Goal: Information Seeking & Learning: Learn about a topic

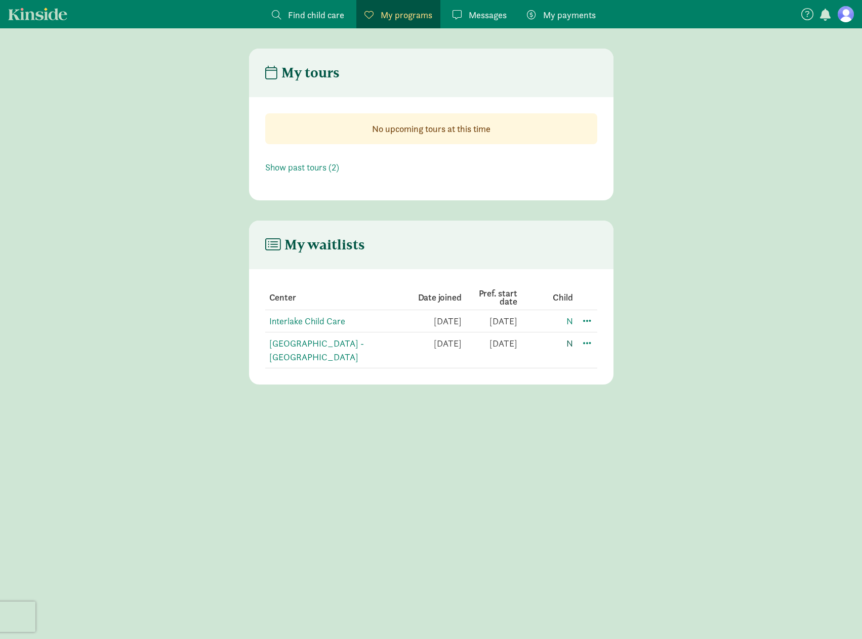
click at [569, 342] on link "N" at bounding box center [569, 344] width 7 height 12
click at [319, 17] on span "Find child care" at bounding box center [316, 15] width 56 height 14
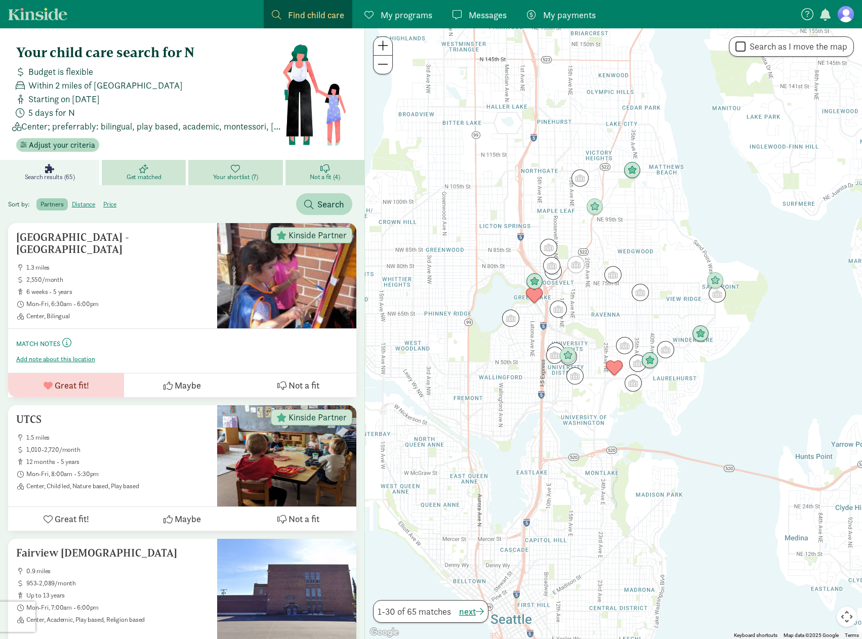
drag, startPoint x: 438, startPoint y: 248, endPoint x: 492, endPoint y: 252, distance: 54.3
click at [492, 252] on div at bounding box center [613, 333] width 497 height 611
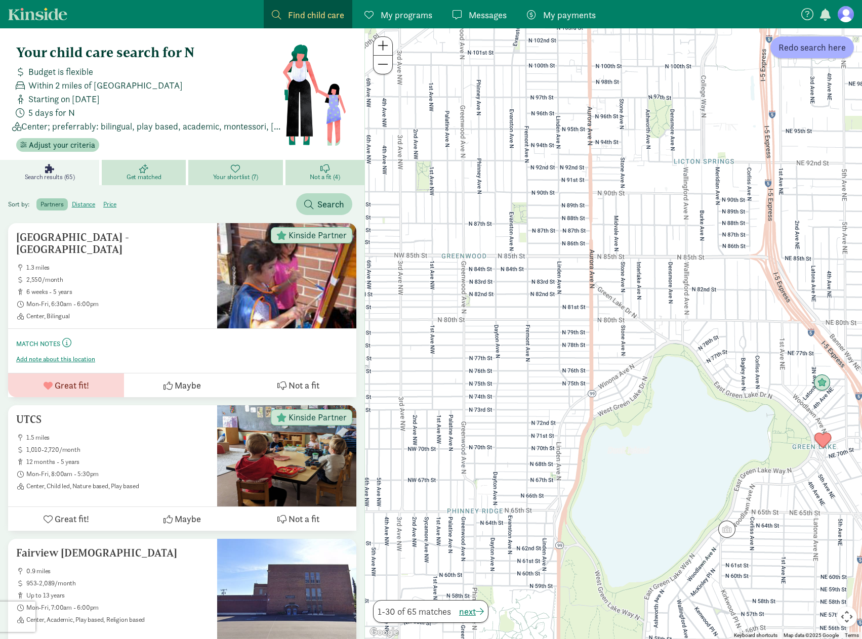
drag, startPoint x: 447, startPoint y: 261, endPoint x: 584, endPoint y: 264, distance: 136.7
click at [584, 264] on div at bounding box center [613, 333] width 497 height 611
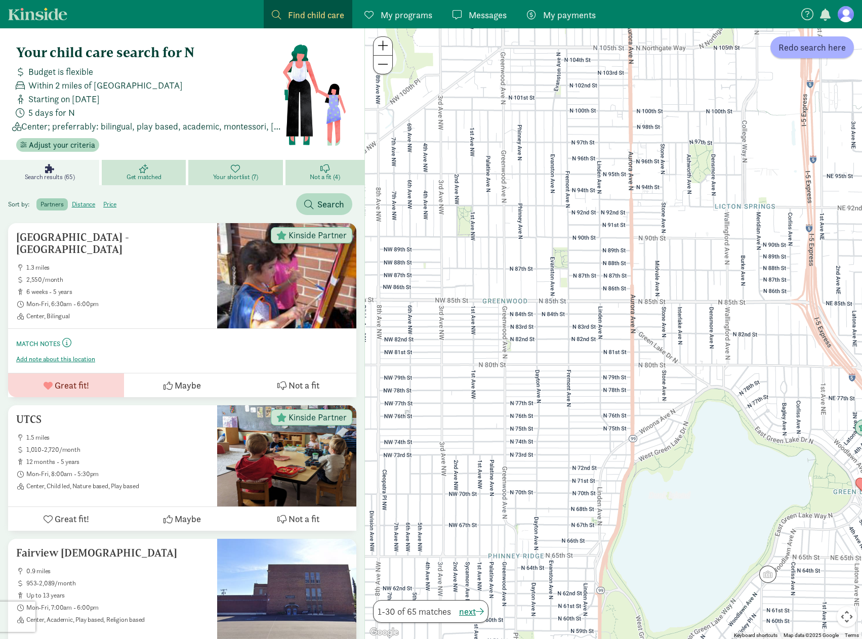
drag, startPoint x: 506, startPoint y: 226, endPoint x: 536, endPoint y: 271, distance: 54.2
click at [536, 271] on div at bounding box center [613, 333] width 497 height 611
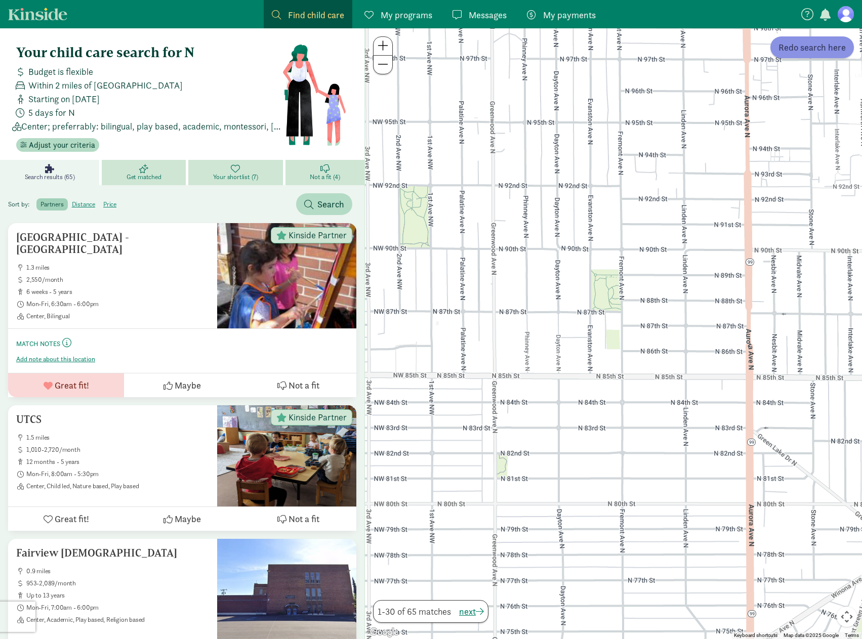
click at [792, 51] on span "Redo search here" at bounding box center [811, 47] width 67 height 14
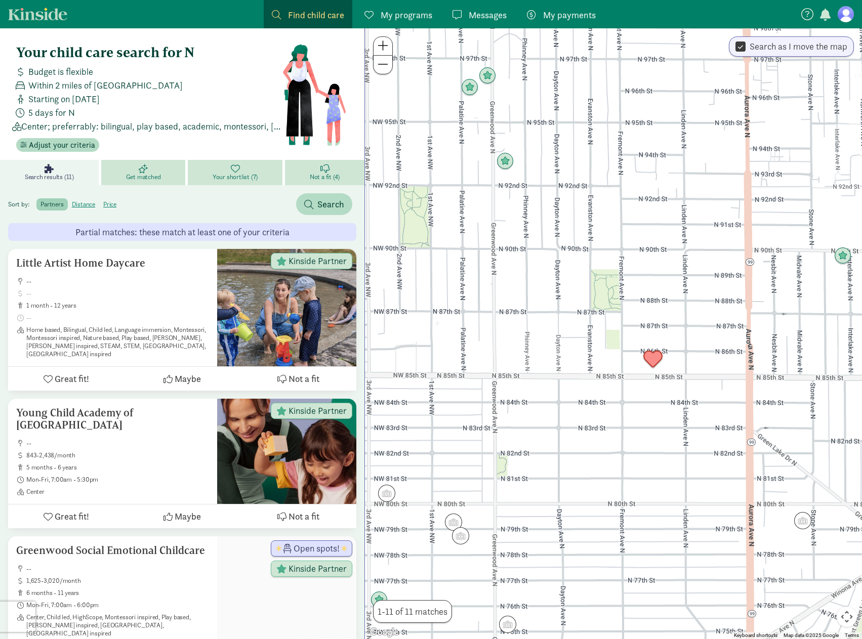
click at [651, 360] on img "Click to see details" at bounding box center [652, 359] width 27 height 27
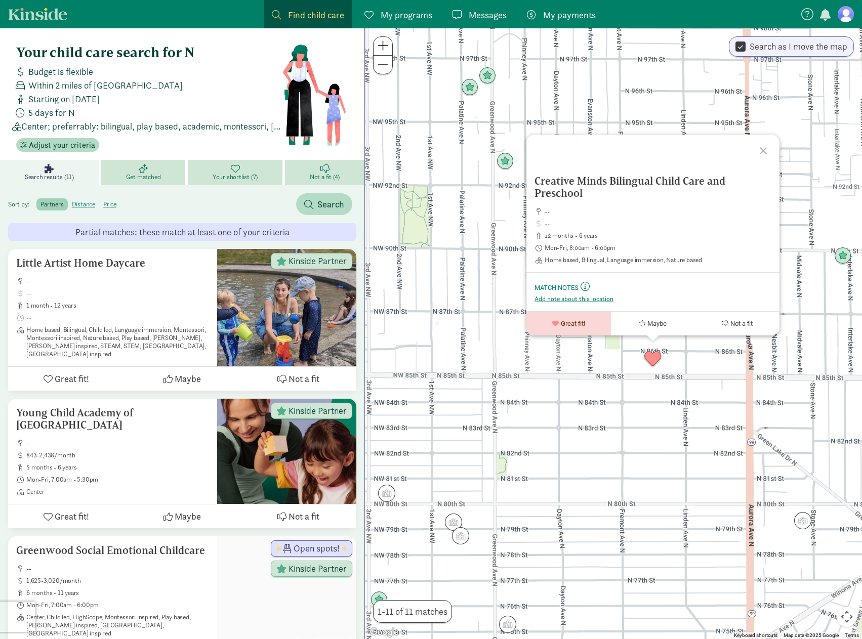
click at [619, 399] on div "Creative Minds Bilingual Child Care and Preschool -- 12 months - 6 years Mon-Fr…" at bounding box center [613, 333] width 497 height 611
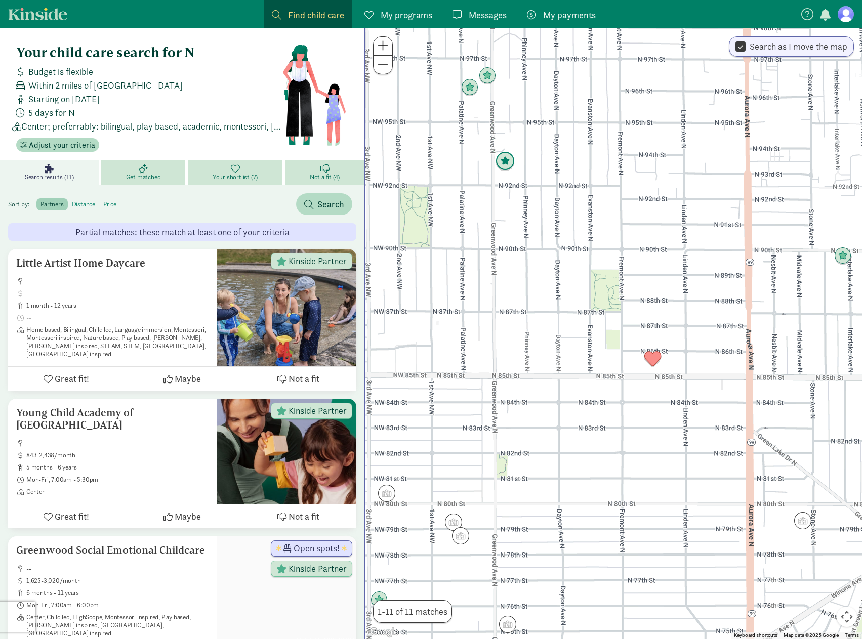
click at [506, 162] on img "Click to see details" at bounding box center [504, 161] width 27 height 27
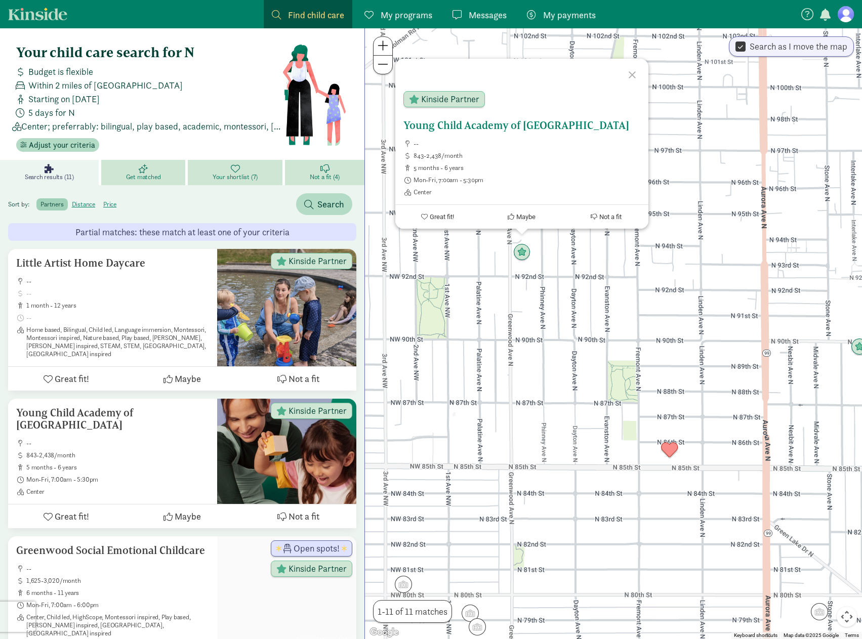
click at [527, 221] on button "Maybe" at bounding box center [522, 217] width 85 height 24
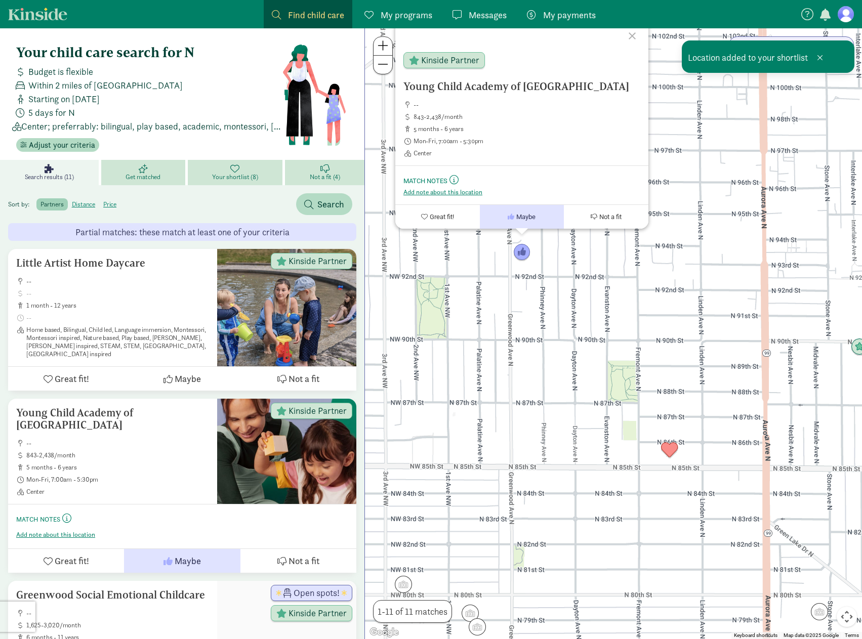
click at [571, 319] on div "Young Child Academy of Seattle -- 843-2,438/month 5 months - 6 years Mon-Fri, 7…" at bounding box center [613, 333] width 497 height 611
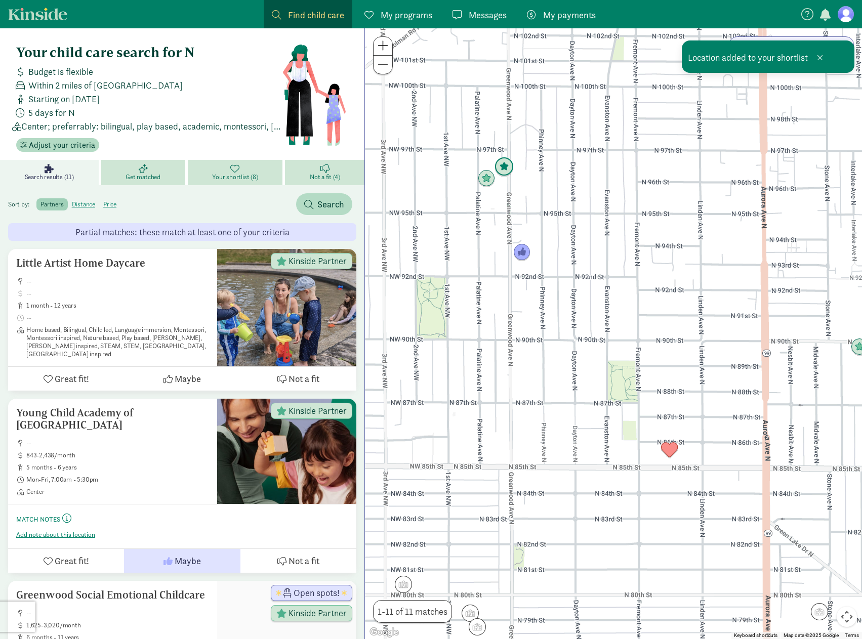
click at [490, 178] on img "Click to see details" at bounding box center [503, 166] width 27 height 27
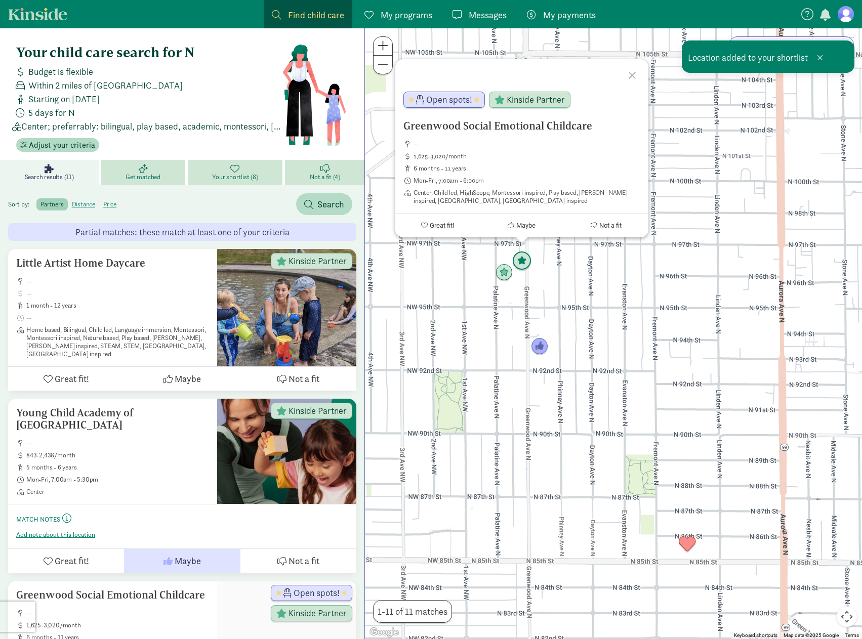
click at [524, 252] on img "Click to see details" at bounding box center [521, 260] width 27 height 27
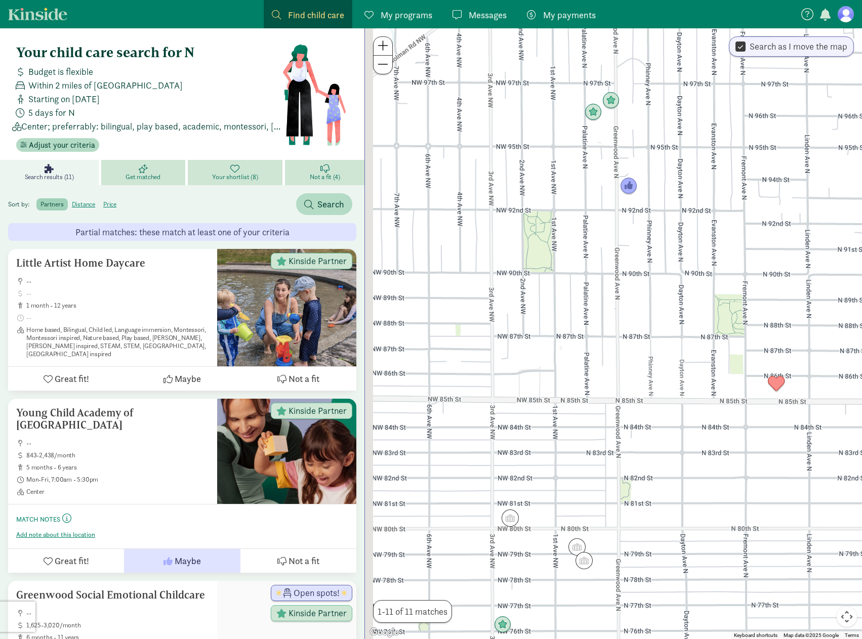
drag, startPoint x: 562, startPoint y: 479, endPoint x: 653, endPoint y: 309, distance: 192.9
click at [653, 309] on div "To navigate, press the arrow keys." at bounding box center [613, 333] width 497 height 611
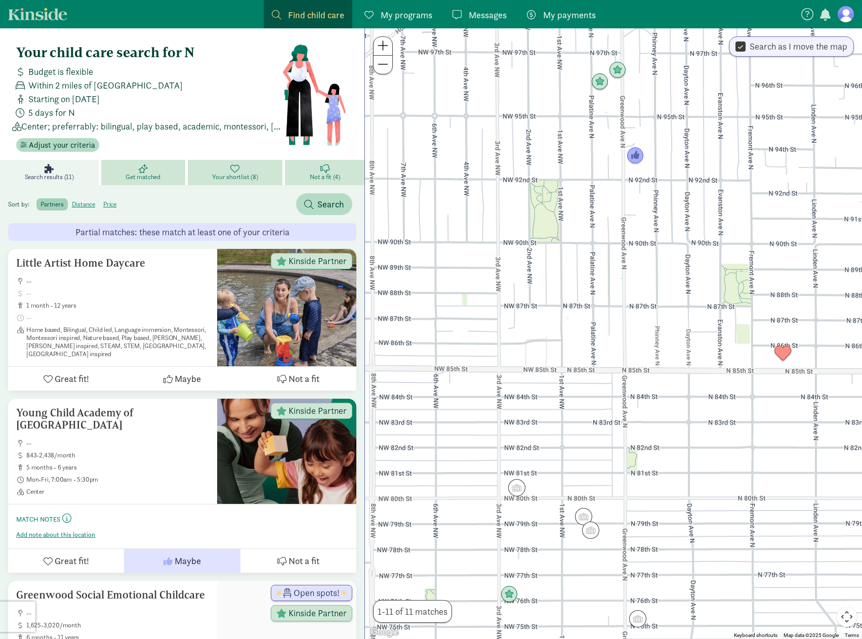
click at [622, 366] on div at bounding box center [613, 333] width 497 height 611
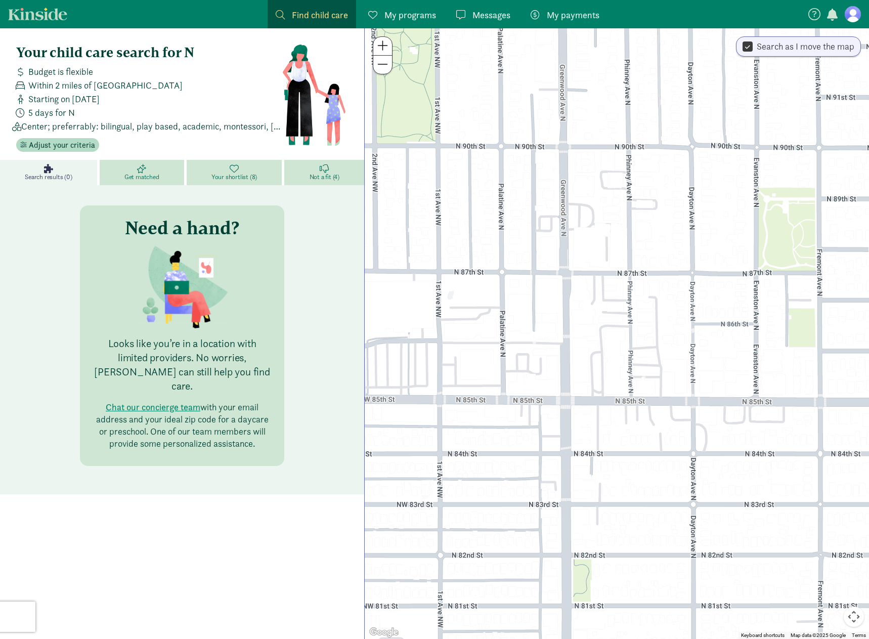
drag, startPoint x: 669, startPoint y: 344, endPoint x: 635, endPoint y: 313, distance: 45.9
click at [635, 313] on div at bounding box center [617, 333] width 505 height 611
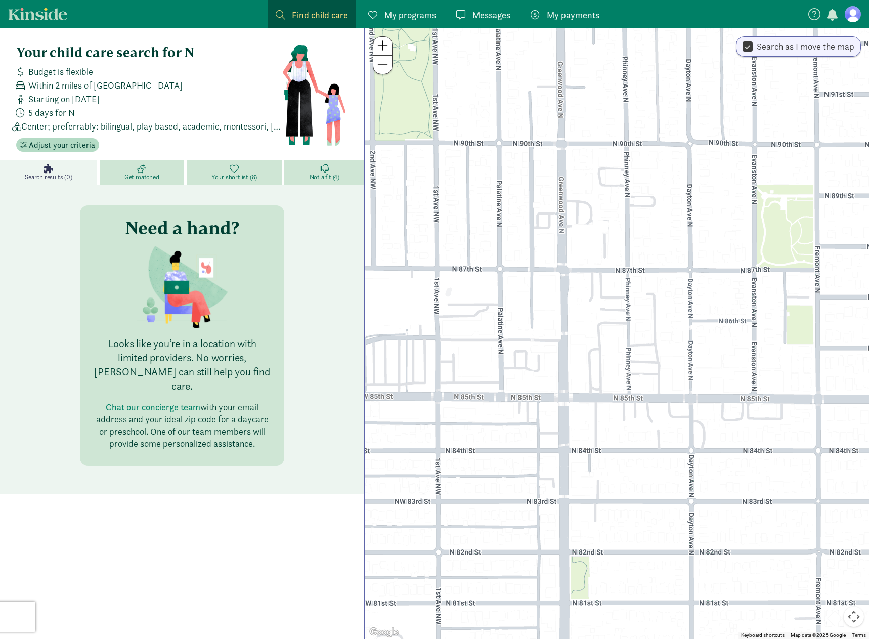
click at [281, 11] on span at bounding box center [280, 14] width 9 height 9
click at [169, 170] on link "Get matched" at bounding box center [143, 172] width 87 height 25
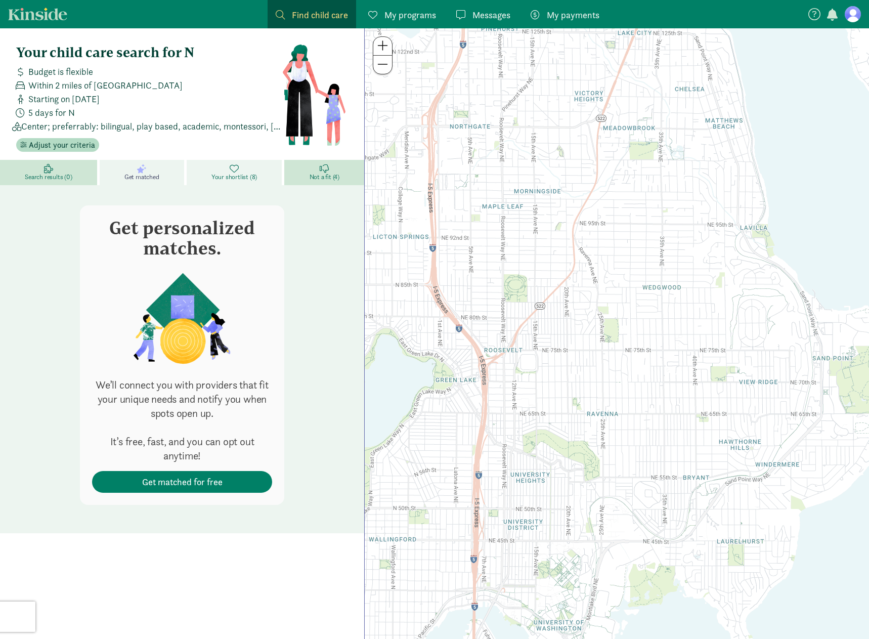
click at [233, 178] on span "Your shortlist (8)" at bounding box center [235, 177] width 46 height 8
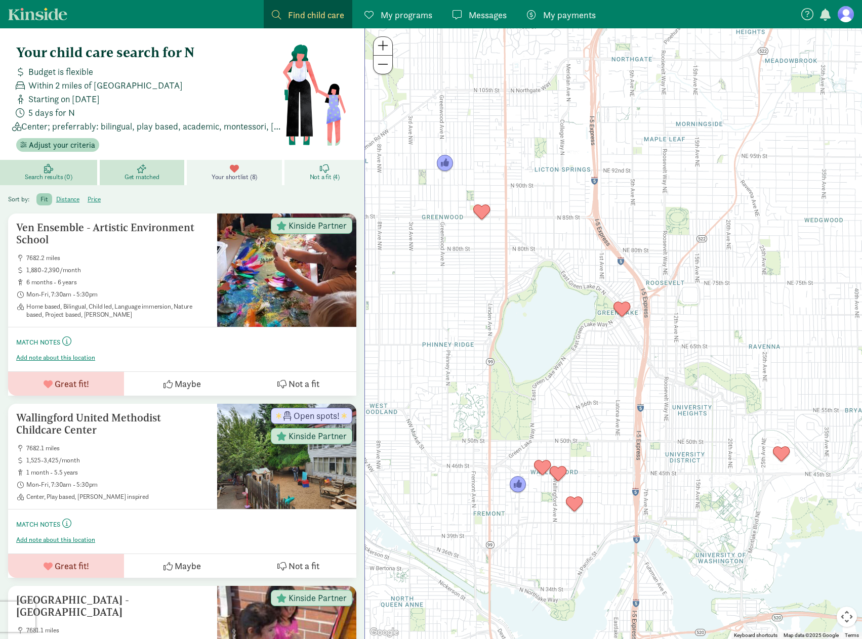
click at [310, 181] on span "Not a fit (4)" at bounding box center [325, 177] width 30 height 8
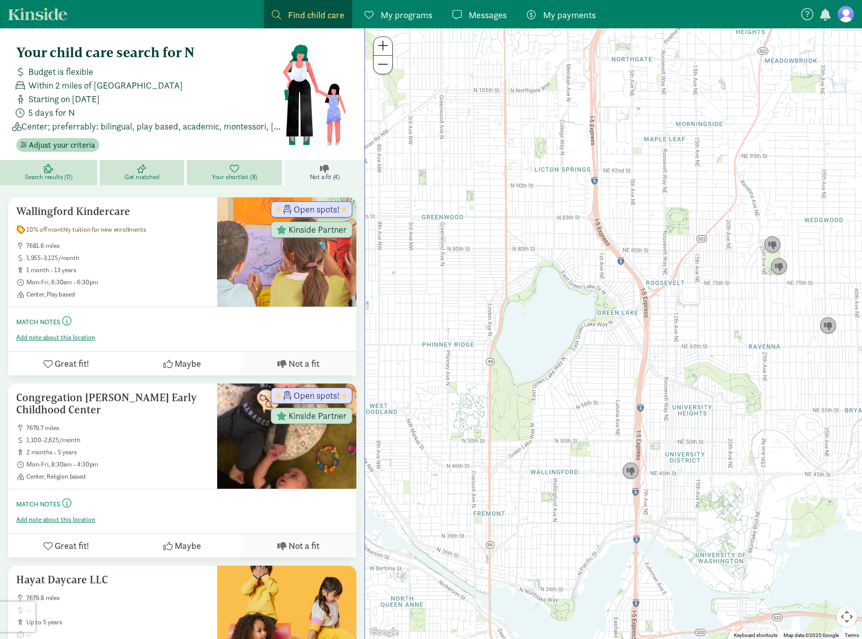
click at [309, 11] on span "Find child care" at bounding box center [316, 15] width 56 height 14
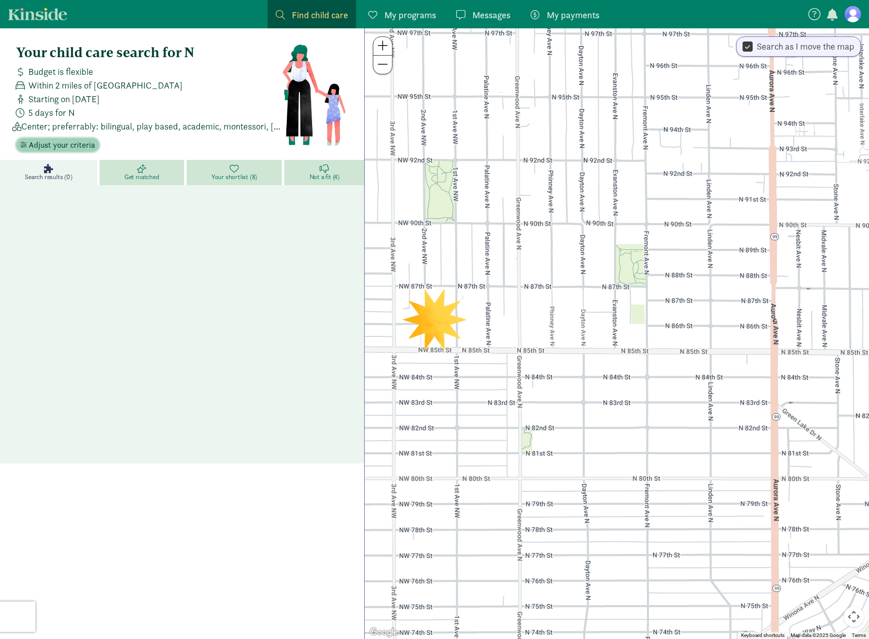
click at [26, 142] on span "button" at bounding box center [23, 145] width 7 height 7
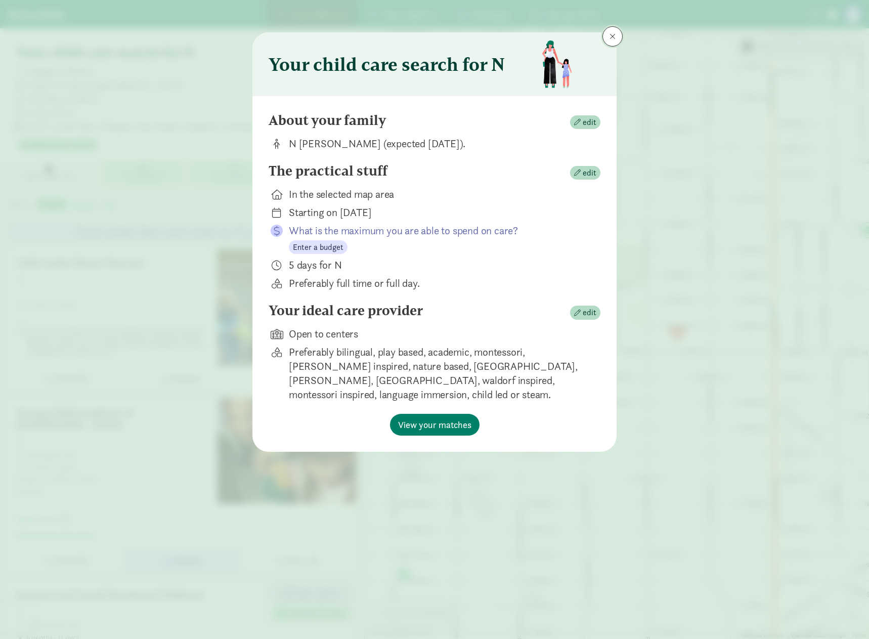
click at [615, 35] on span at bounding box center [613, 36] width 6 height 8
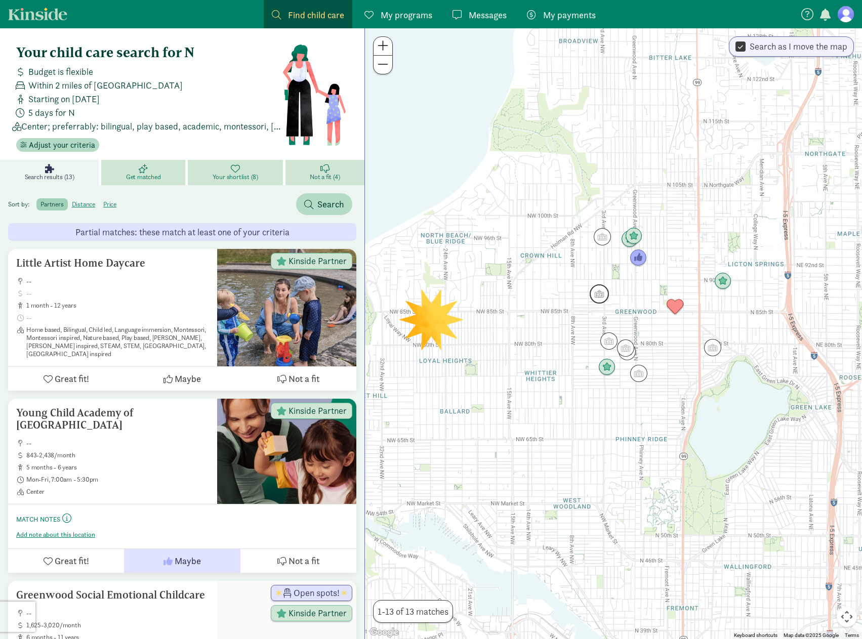
click at [598, 295] on img "Click to see details" at bounding box center [599, 293] width 27 height 27
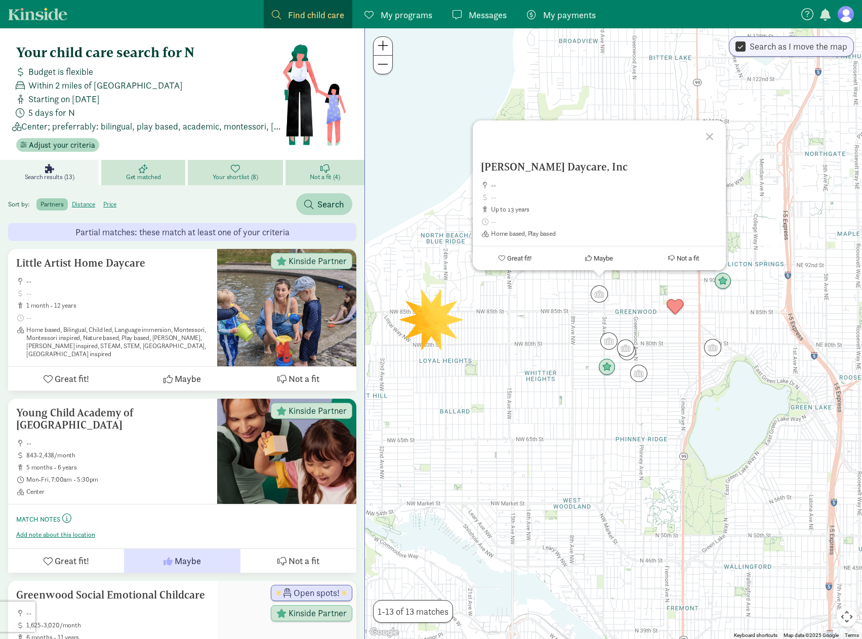
click at [565, 333] on div "Mai-Thanh Daycare, Inc -- up to 13 years Home based, Play based Great fit! Mayb…" at bounding box center [613, 333] width 497 height 611
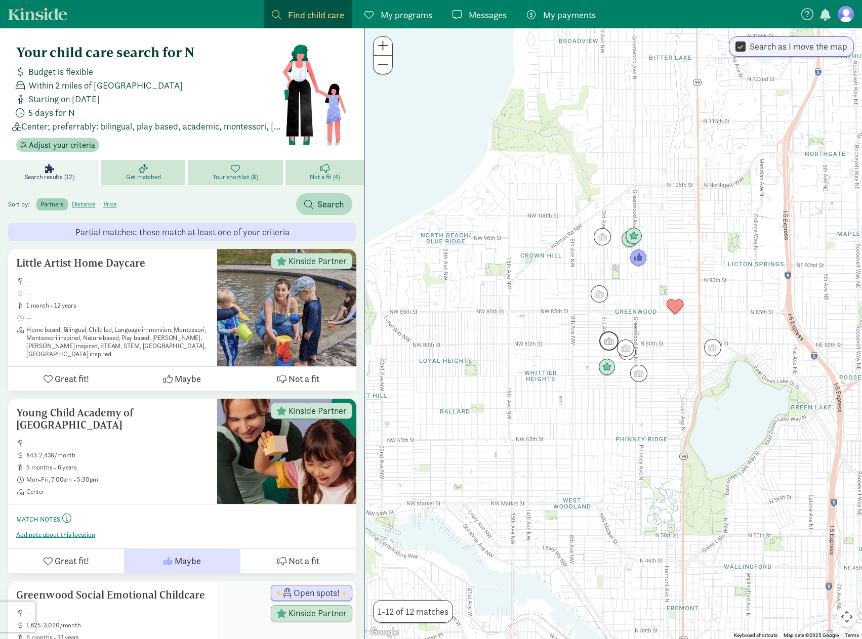
click at [609, 344] on img "Click to see details" at bounding box center [608, 340] width 27 height 27
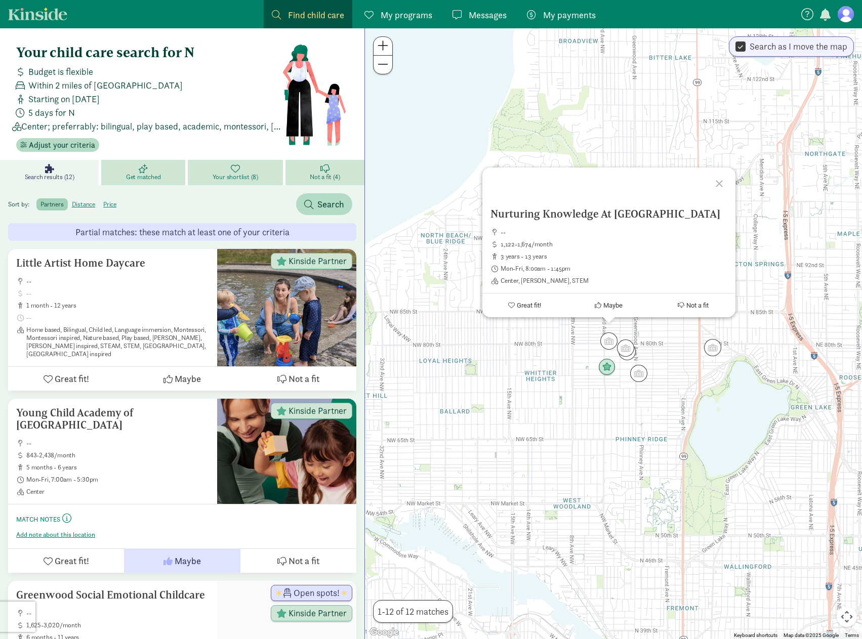
click at [566, 352] on div "Nurturing Knowledge At Greenwood Elementary School -- 1,122-1,674/month 3 years…" at bounding box center [613, 333] width 497 height 611
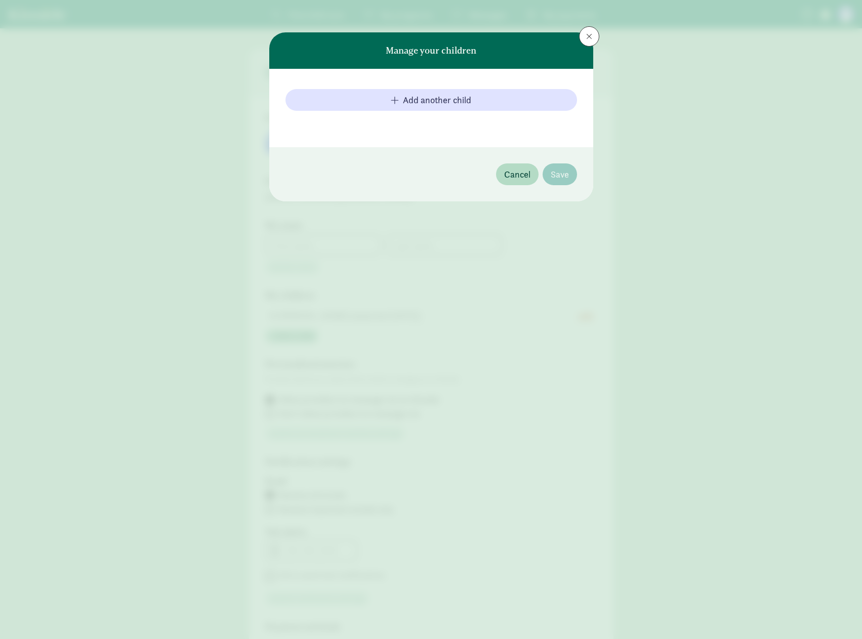
type input "[PERSON_NAME]"
type input "4252292224"
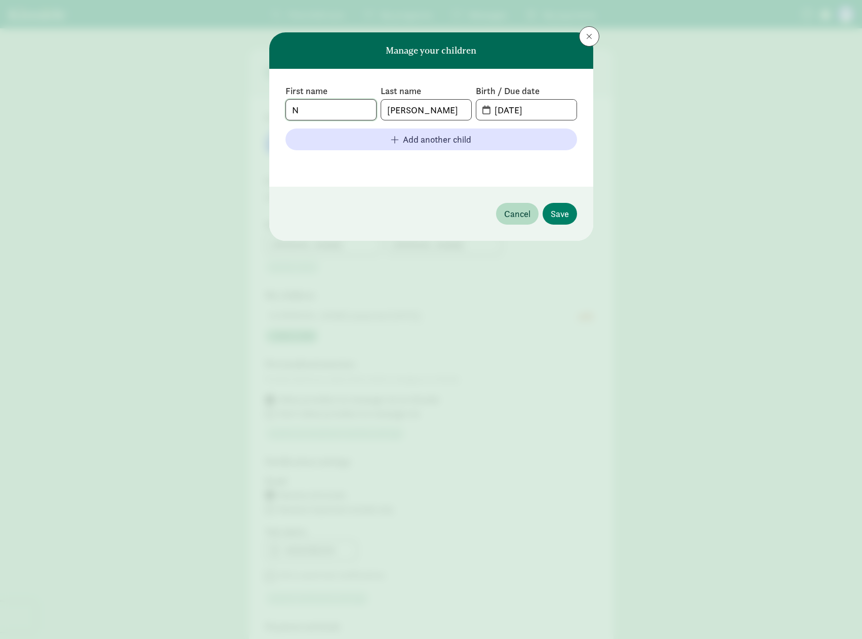
click at [329, 111] on input "N" at bounding box center [331, 110] width 90 height 20
click at [569, 108] on input "03-30-2026" at bounding box center [532, 110] width 88 height 20
click at [513, 110] on input "03-30-2026" at bounding box center [532, 110] width 88 height 20
drag, startPoint x: 519, startPoint y: 111, endPoint x: 493, endPoint y: 111, distance: 26.3
click at [493, 111] on input "03-30-2026" at bounding box center [532, 110] width 88 height 20
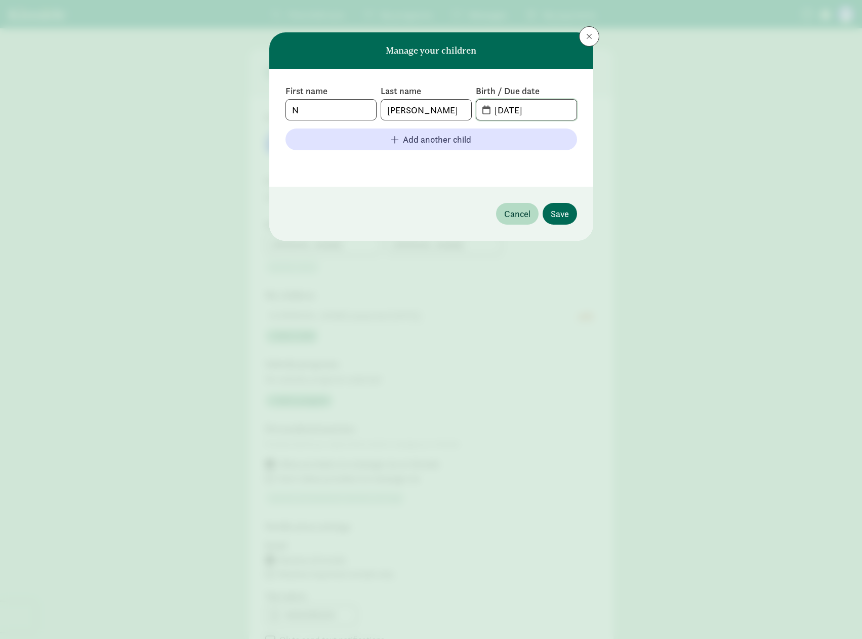
type input "04-19-2026"
click at [560, 214] on span "Save" at bounding box center [560, 214] width 18 height 14
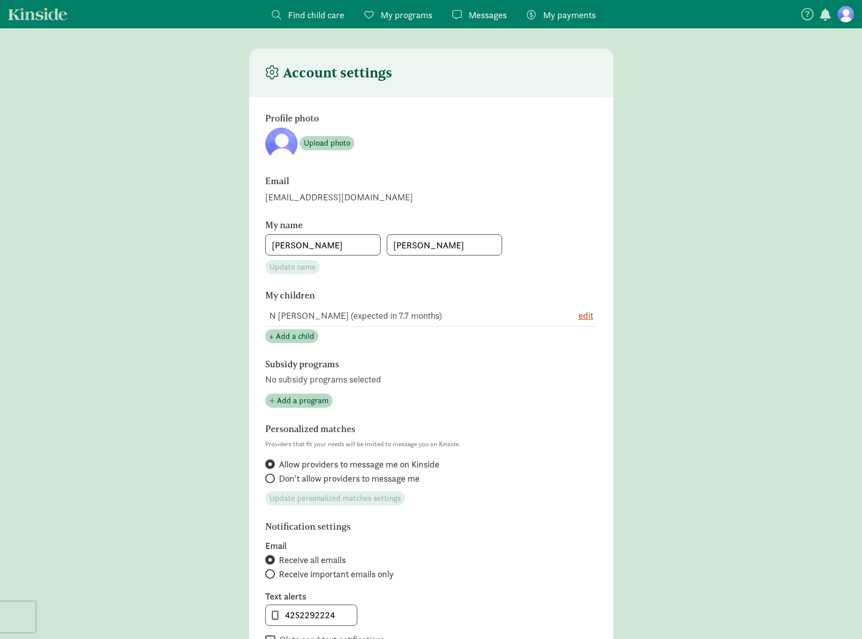
click at [346, 17] on link "Find child care Find" at bounding box center [308, 14] width 89 height 28
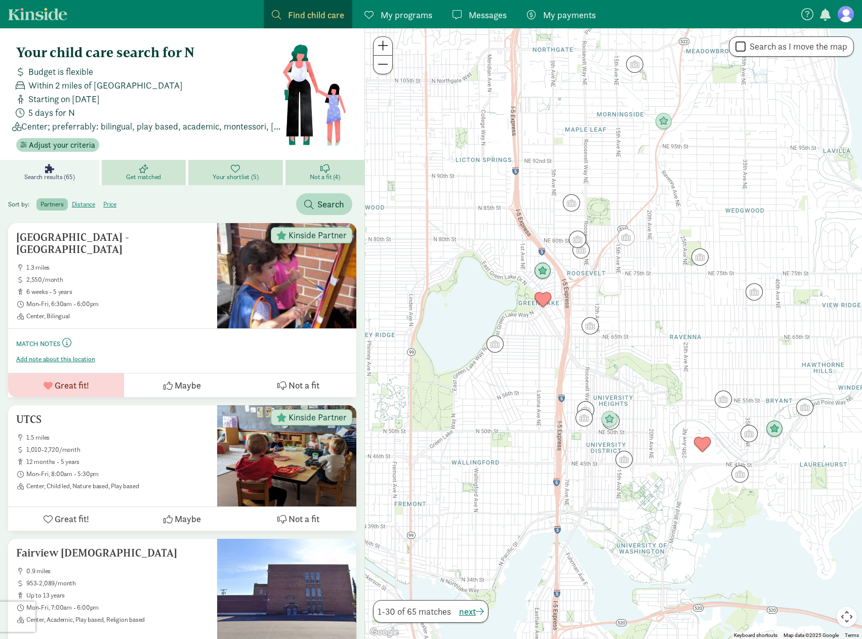
drag, startPoint x: 543, startPoint y: 488, endPoint x: 649, endPoint y: 400, distance: 138.0
click at [649, 400] on div at bounding box center [613, 333] width 497 height 611
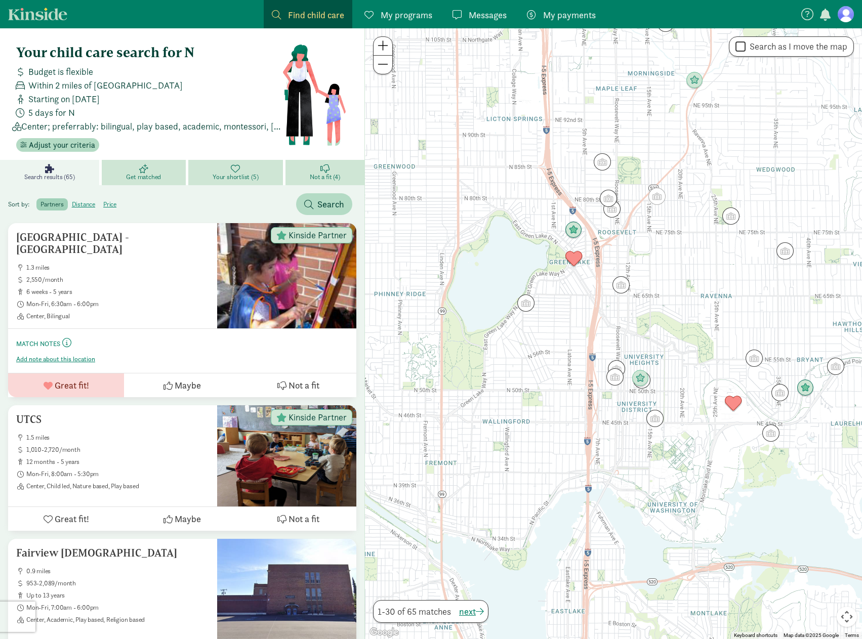
drag, startPoint x: 495, startPoint y: 456, endPoint x: 526, endPoint y: 397, distance: 67.0
click at [526, 397] on div at bounding box center [613, 333] width 497 height 611
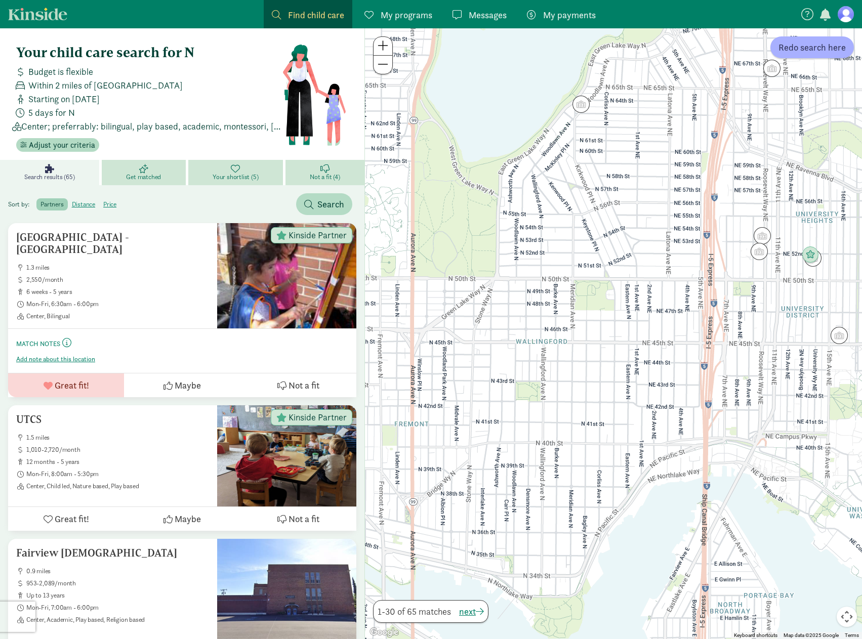
drag, startPoint x: 524, startPoint y: 448, endPoint x: 551, endPoint y: 411, distance: 45.2
click at [551, 411] on div at bounding box center [613, 333] width 497 height 611
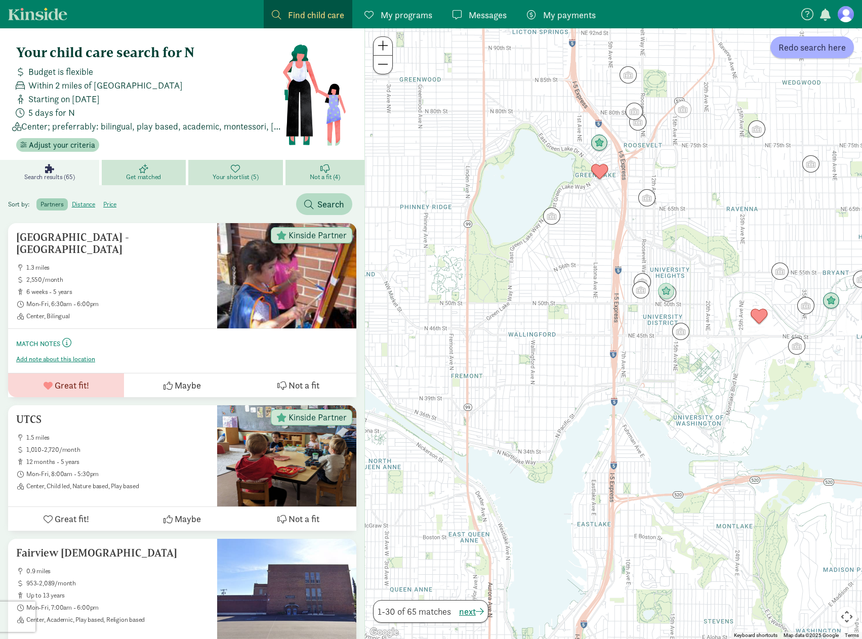
click at [522, 329] on div at bounding box center [613, 333] width 497 height 611
click at [549, 218] on img "Click to see details" at bounding box center [551, 215] width 27 height 27
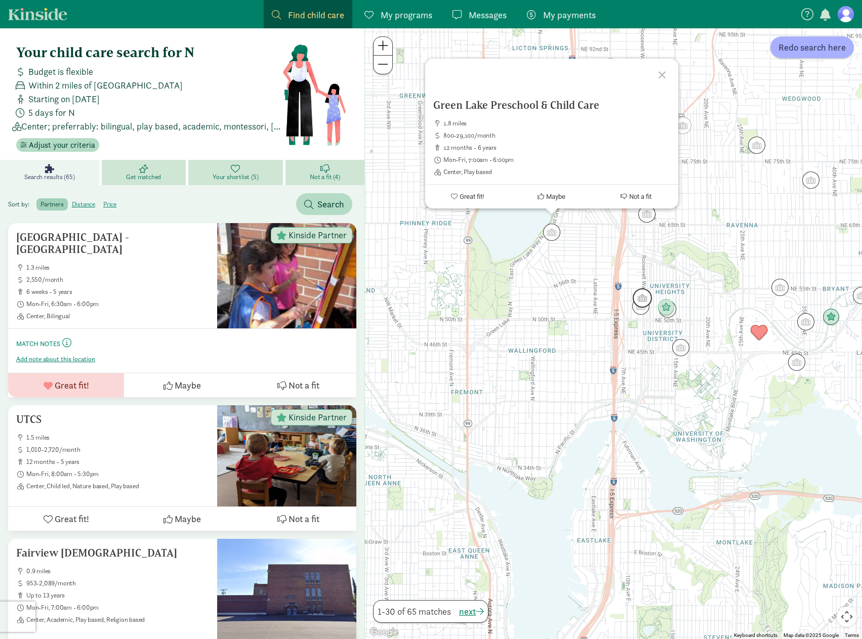
click at [644, 299] on img "Click to see details" at bounding box center [642, 297] width 27 height 27
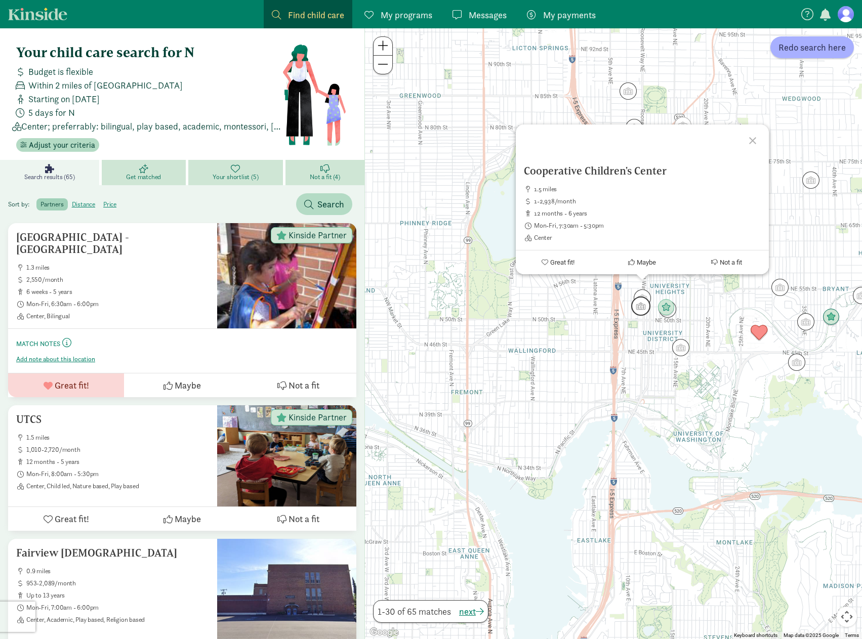
click at [643, 316] on img "Click to see details" at bounding box center [640, 306] width 27 height 27
click at [495, 367] on div "To navigate, press the arrow keys. University Child Development School North Ca…" at bounding box center [613, 333] width 497 height 611
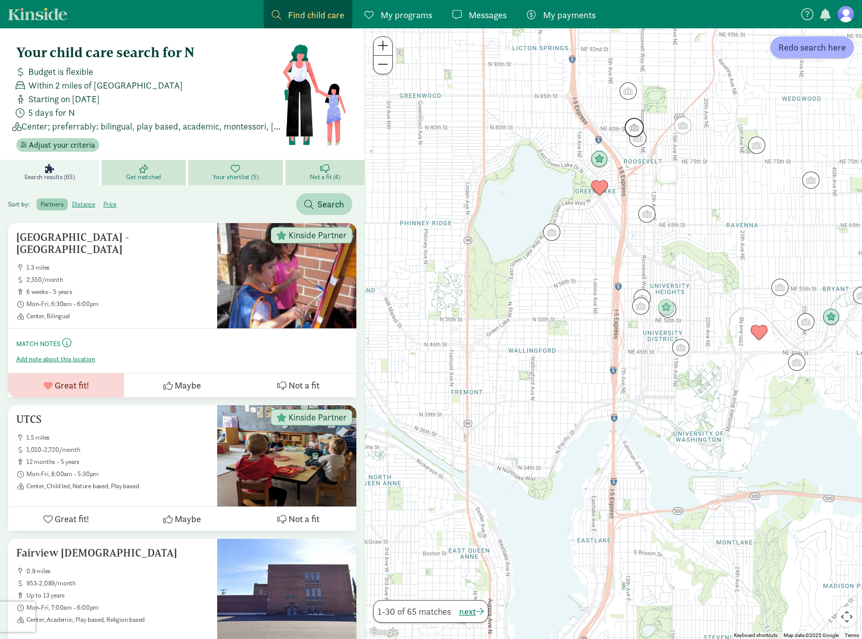
click at [637, 135] on img "Click to see details" at bounding box center [633, 127] width 27 height 27
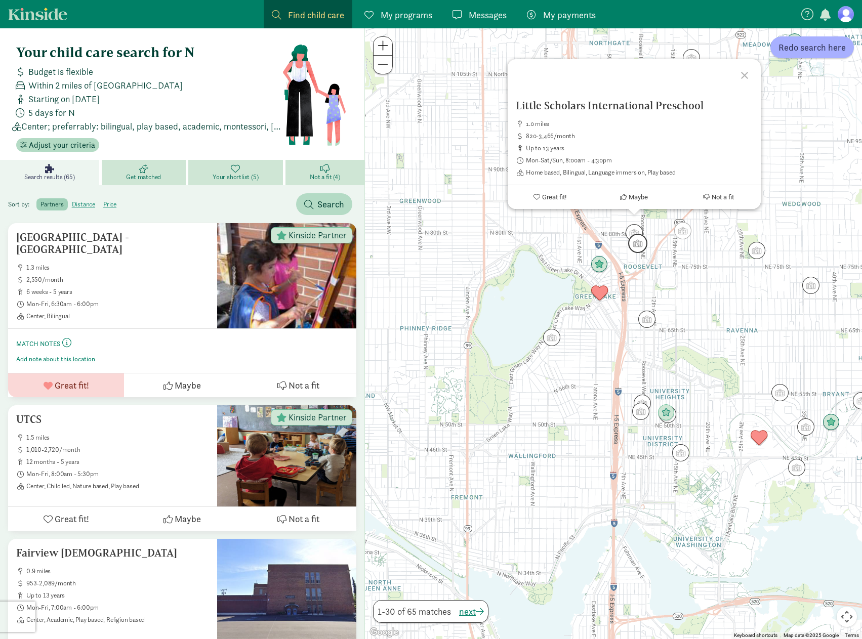
click at [650, 242] on img "Click to see details" at bounding box center [637, 243] width 27 height 27
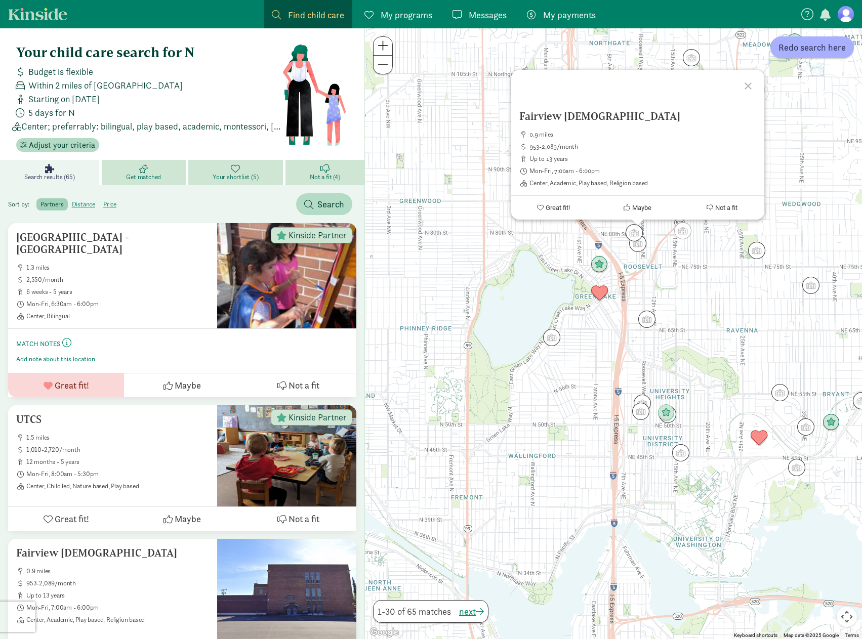
click at [654, 258] on div "To navigate, press the arrow keys. Fairview Christ 0.9 miles 953-2,089/month up…" at bounding box center [613, 333] width 497 height 611
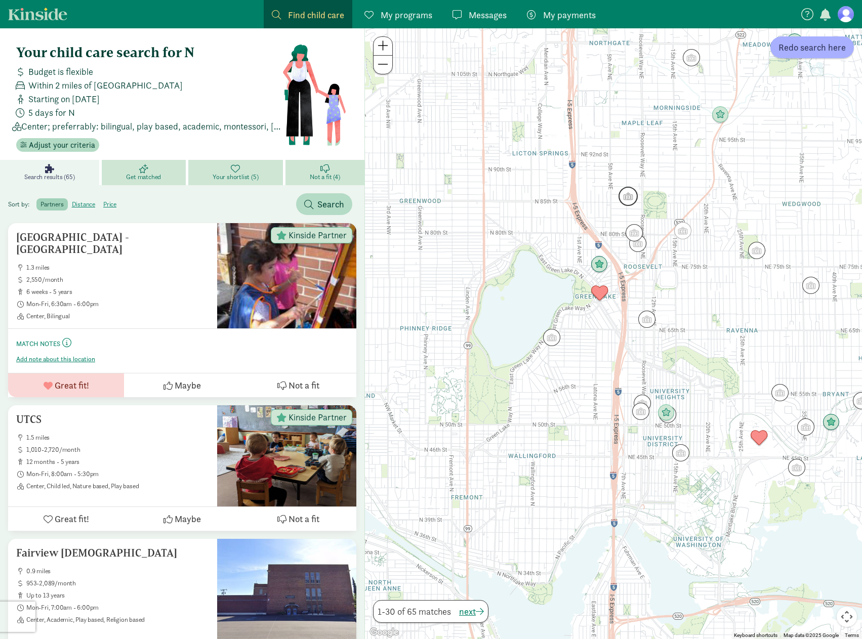
click at [628, 203] on img "Click to see details" at bounding box center [627, 196] width 27 height 27
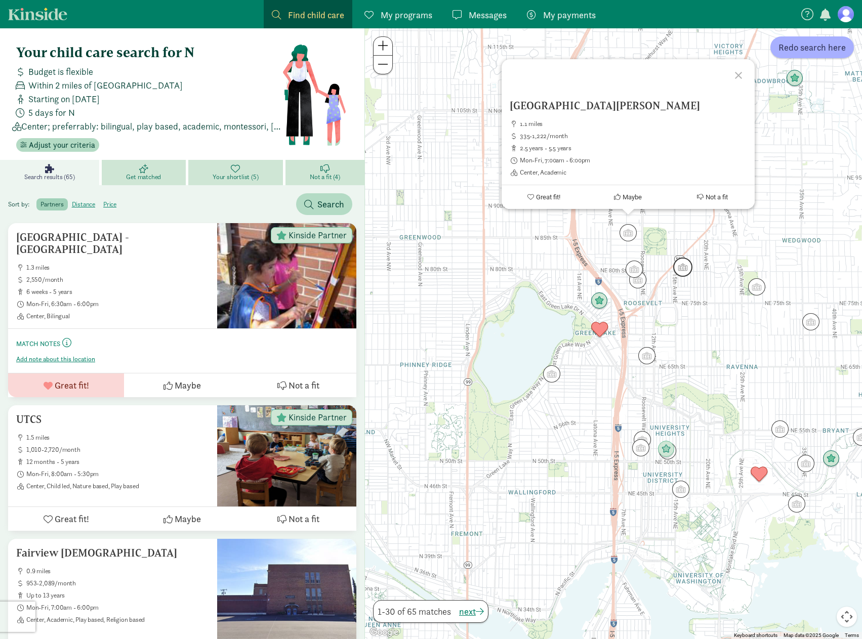
click at [685, 269] on img "Click to see details" at bounding box center [682, 267] width 27 height 27
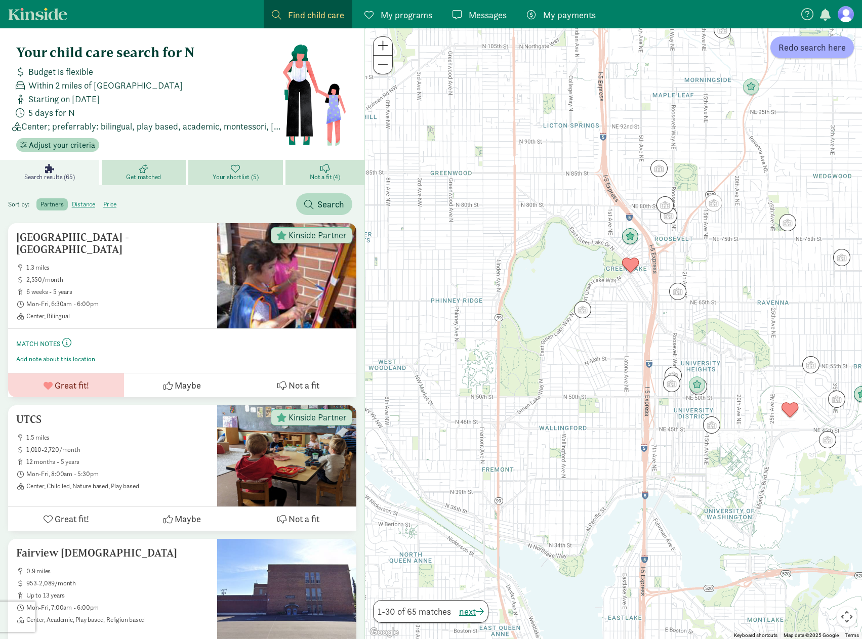
drag, startPoint x: 590, startPoint y: 439, endPoint x: 632, endPoint y: 356, distance: 92.8
click at [632, 356] on div "To navigate, press the arrow keys." at bounding box center [613, 333] width 497 height 611
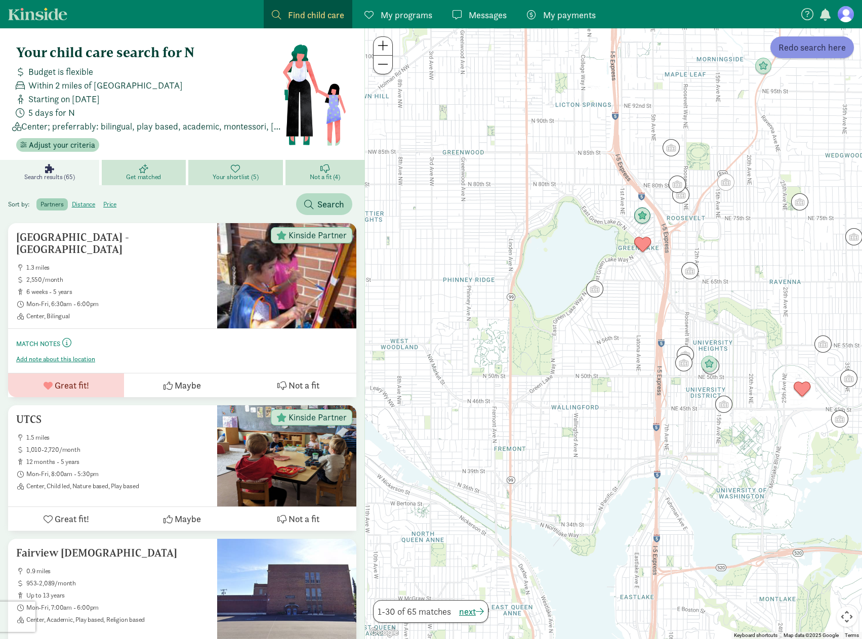
click at [797, 52] on span "Redo search here" at bounding box center [811, 47] width 67 height 14
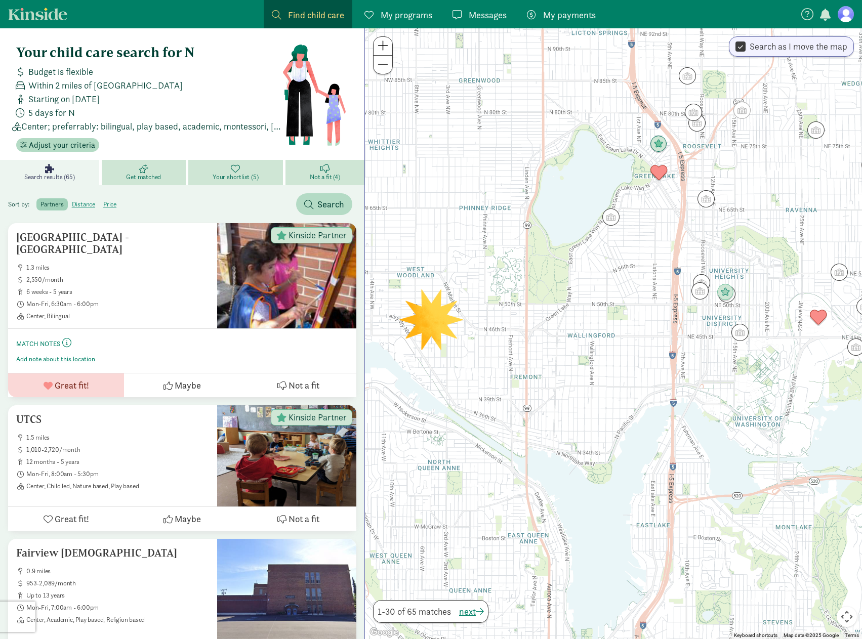
drag, startPoint x: 604, startPoint y: 356, endPoint x: 606, endPoint y: 312, distance: 44.6
click at [606, 312] on div at bounding box center [613, 333] width 497 height 611
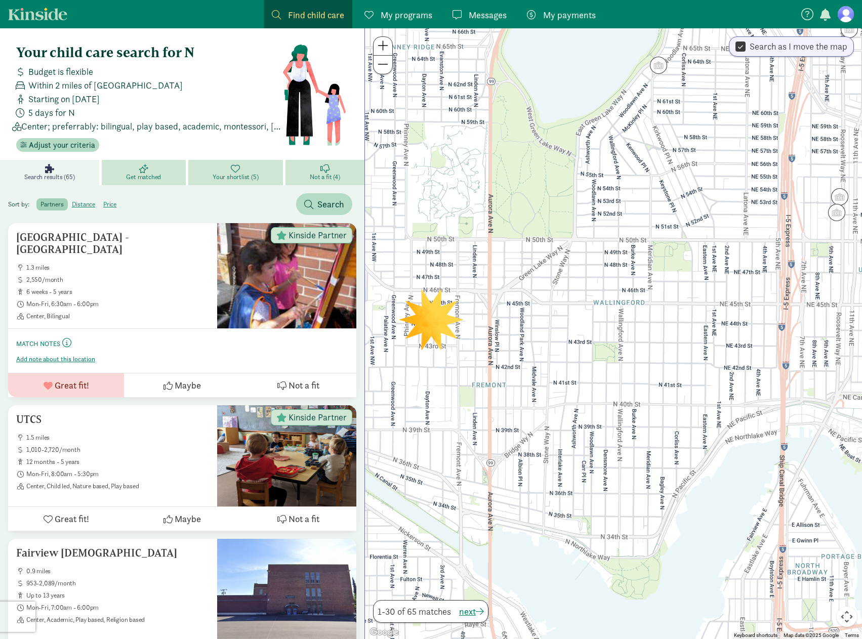
drag, startPoint x: 607, startPoint y: 366, endPoint x: 667, endPoint y: 355, distance: 60.3
click at [667, 355] on div at bounding box center [613, 333] width 497 height 611
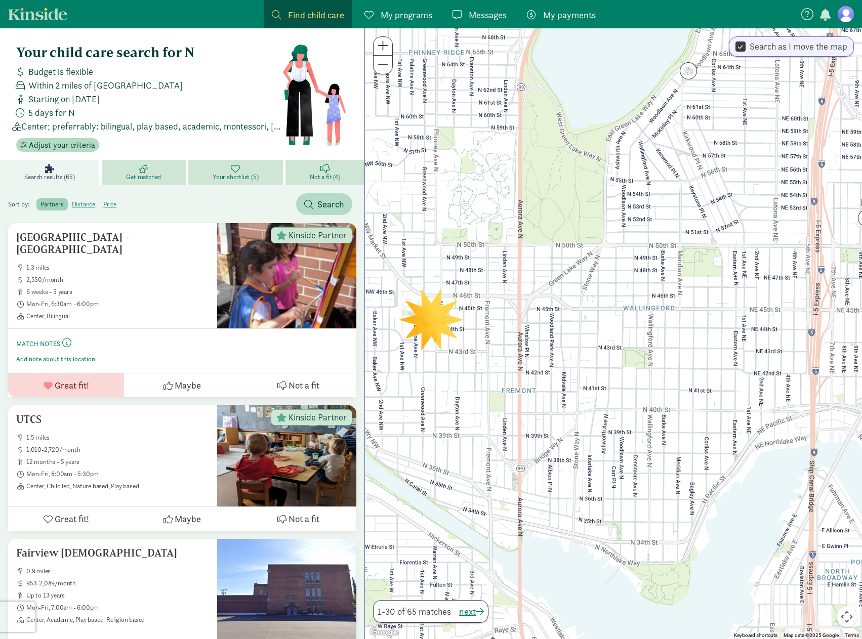
drag, startPoint x: 629, startPoint y: 339, endPoint x: 660, endPoint y: 345, distance: 31.9
click at [660, 345] on div at bounding box center [613, 333] width 497 height 611
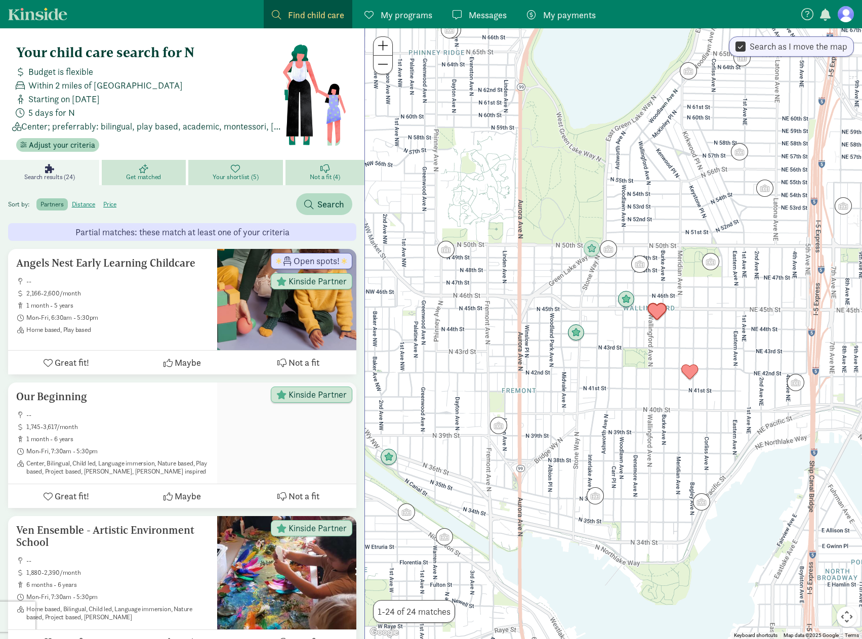
click at [659, 314] on img "Click to see details" at bounding box center [656, 311] width 27 height 27
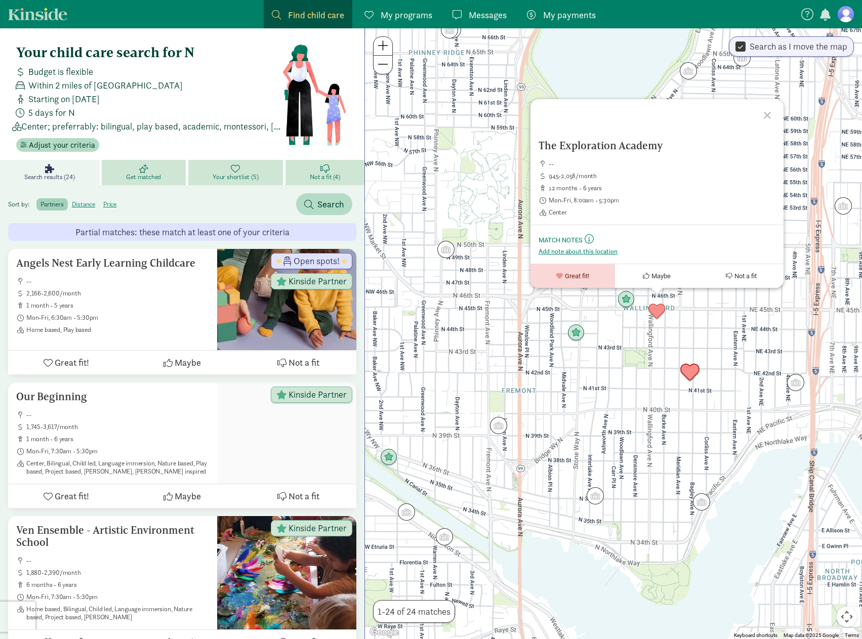
click at [698, 372] on img "Click to see details" at bounding box center [689, 372] width 27 height 27
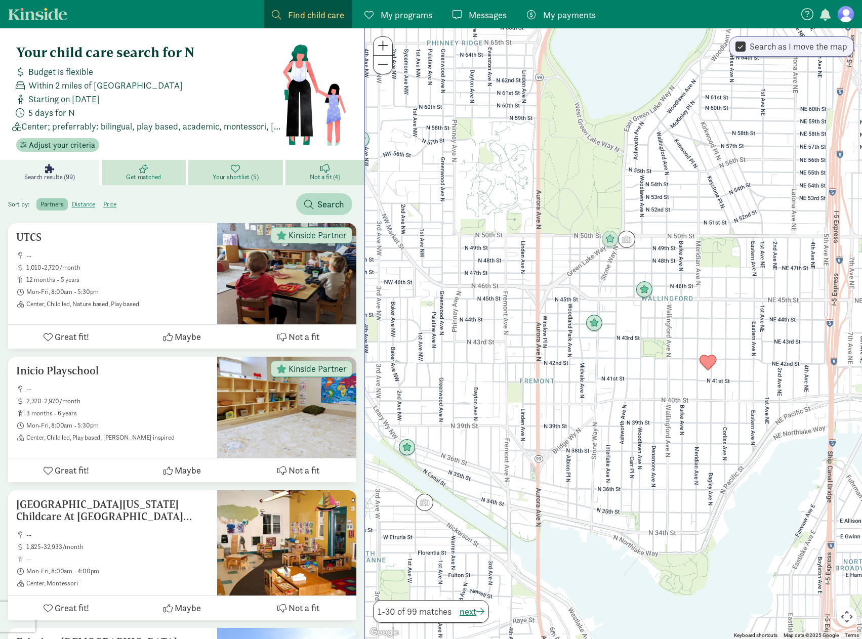
drag, startPoint x: 721, startPoint y: 393, endPoint x: 740, endPoint y: 383, distance: 21.5
click at [740, 383] on div at bounding box center [613, 333] width 497 height 611
click at [595, 328] on img "Click to see details" at bounding box center [593, 323] width 27 height 27
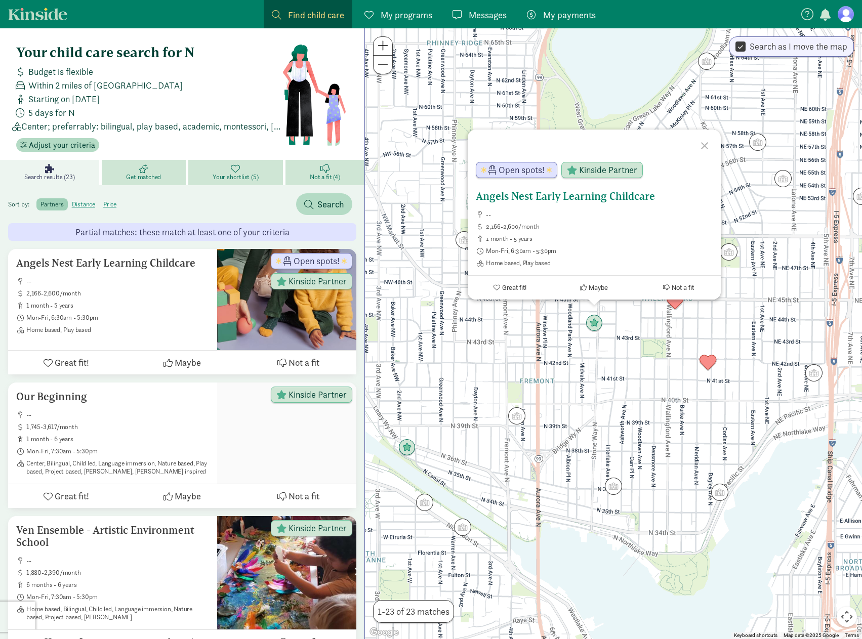
click at [583, 290] on icon at bounding box center [583, 287] width 7 height 7
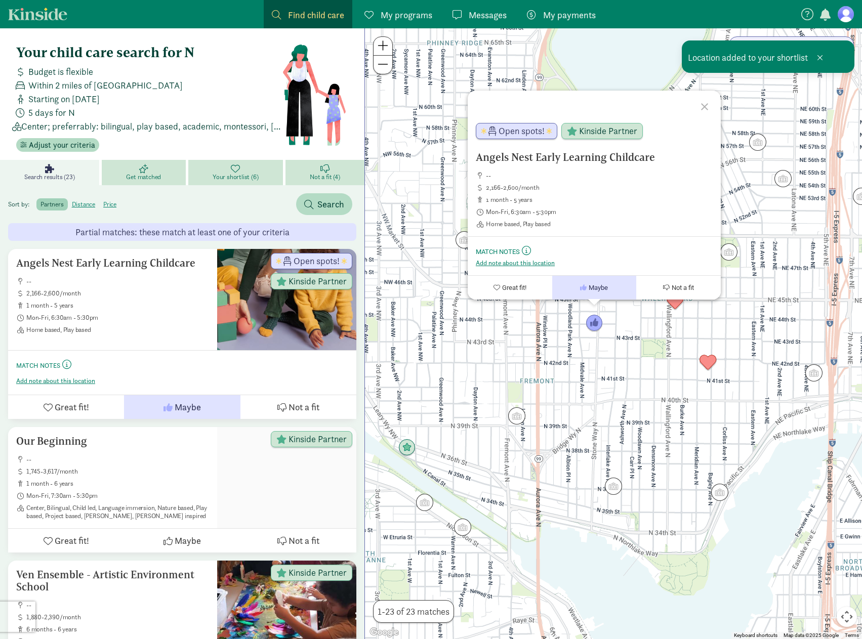
click at [622, 351] on div "Angels Nest Early Learning Childcare -- 2,166-2,600/month 1 month - 5 years Mon…" at bounding box center [613, 333] width 497 height 611
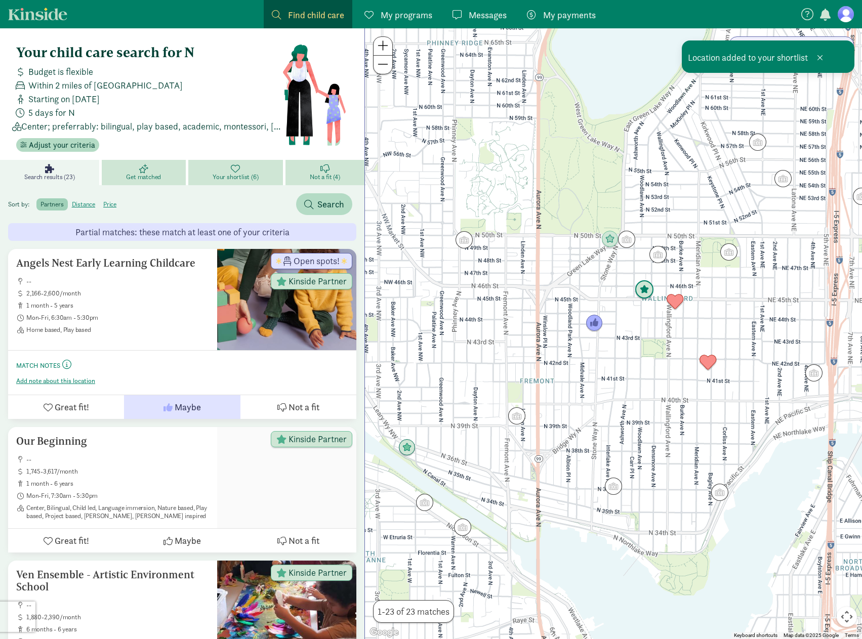
click at [645, 283] on img "Click to see details" at bounding box center [644, 289] width 27 height 27
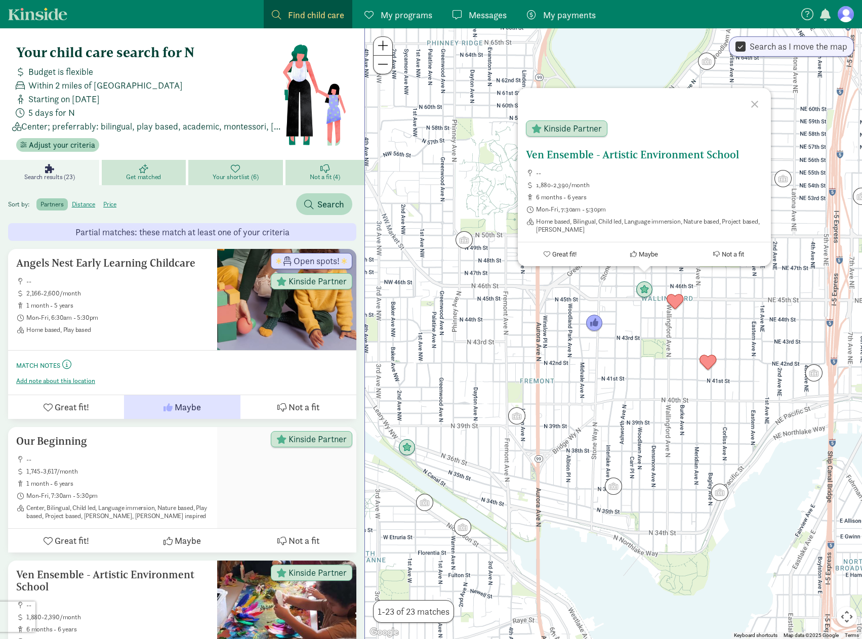
click at [566, 250] on button "Great fit!" at bounding box center [560, 254] width 85 height 24
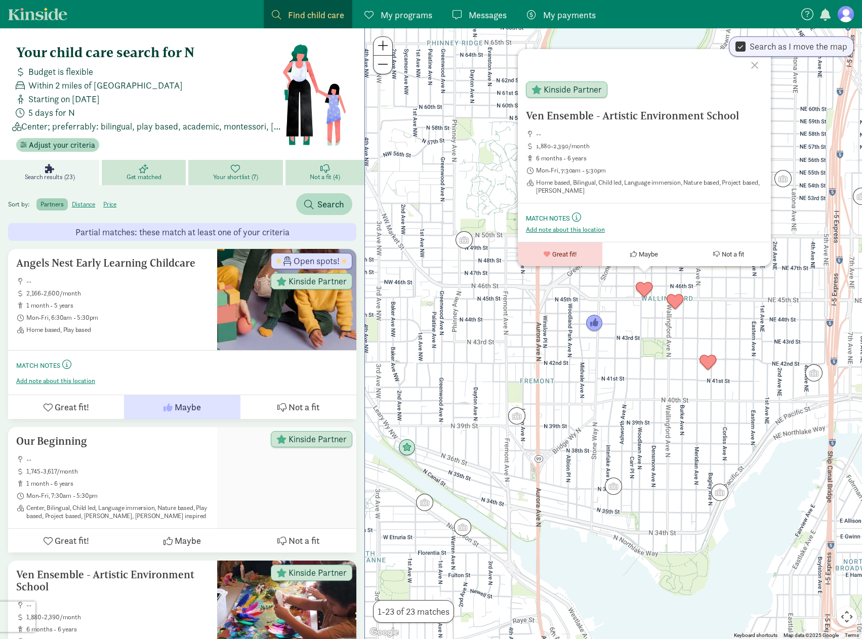
click at [645, 341] on div "Ven Ensemble - Artistic Environment School -- 1,880-2,390/month 6 months - 6 ye…" at bounding box center [613, 333] width 497 height 611
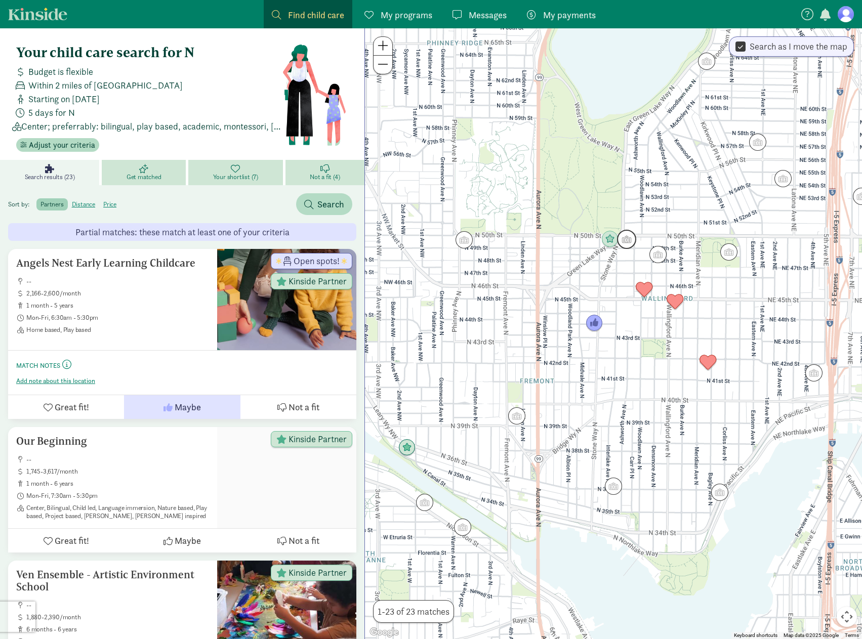
click at [627, 238] on img "Click to see details" at bounding box center [626, 239] width 27 height 27
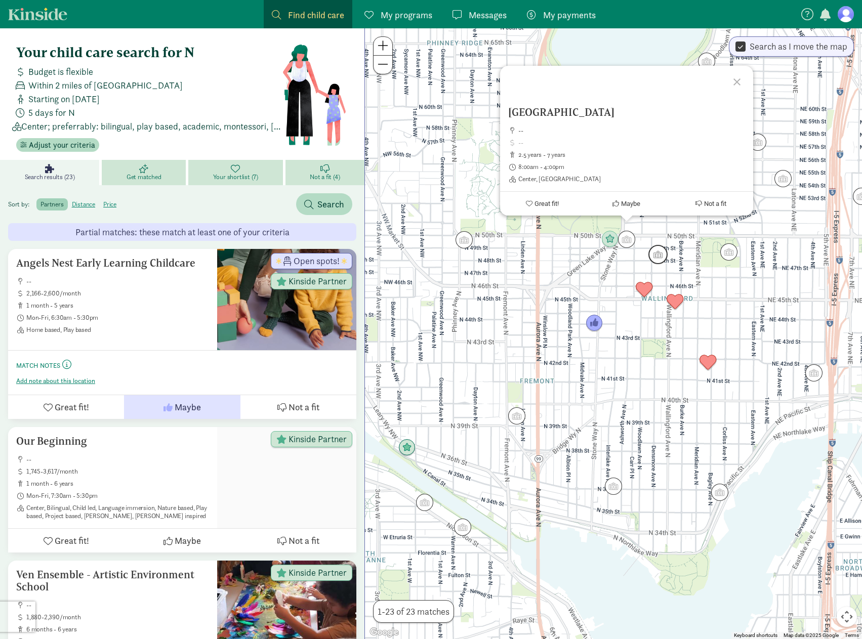
click at [652, 251] on img "Click to see details" at bounding box center [657, 254] width 27 height 27
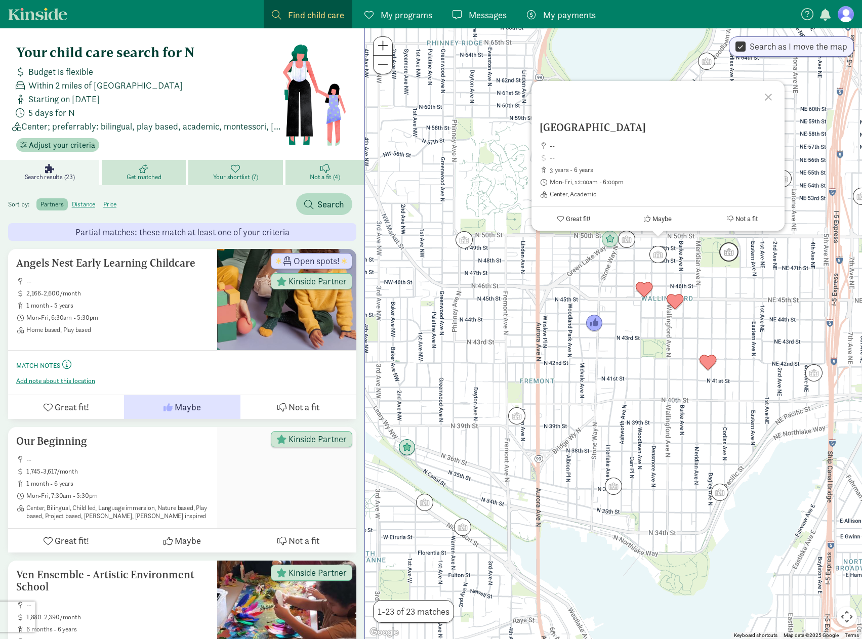
click at [729, 255] on img "Click to see details" at bounding box center [728, 251] width 27 height 27
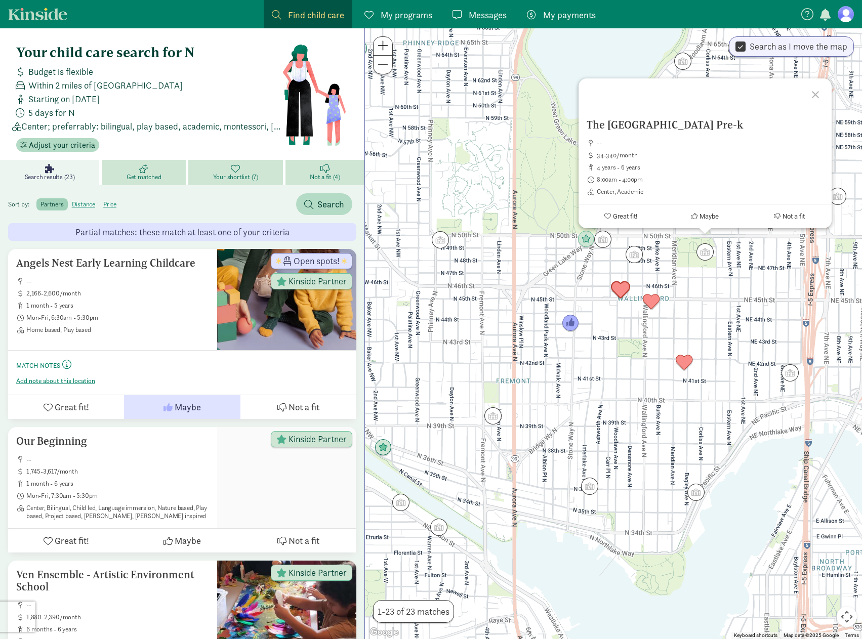
click at [620, 293] on img "Click to see details" at bounding box center [620, 289] width 27 height 27
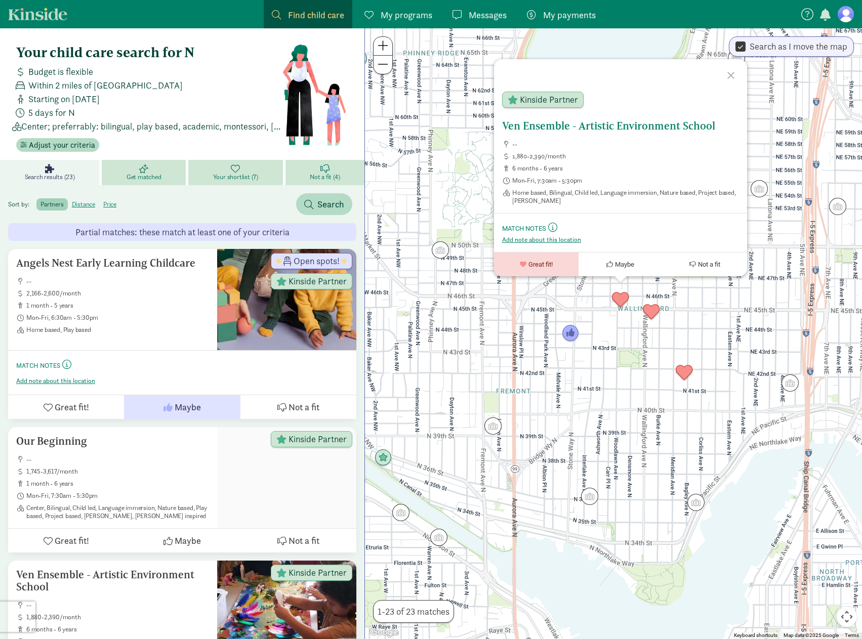
click at [608, 132] on h5 "Ven Ensemble - Artistic Environment School" at bounding box center [620, 126] width 237 height 12
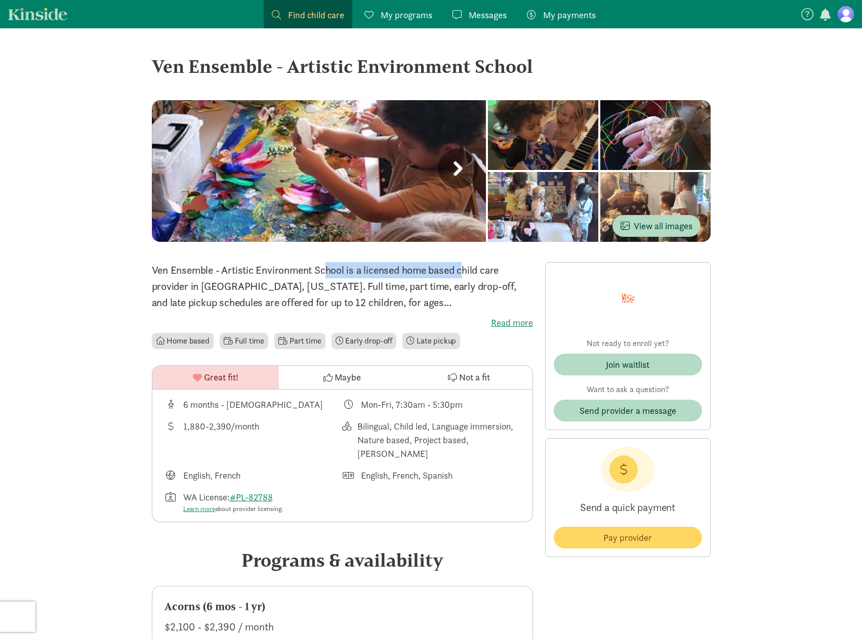
drag, startPoint x: 262, startPoint y: 268, endPoint x: 404, endPoint y: 270, distance: 142.2
click at [404, 270] on p "Ven Ensemble - Artistic Environment School is a licensed home based child care …" at bounding box center [342, 286] width 381 height 49
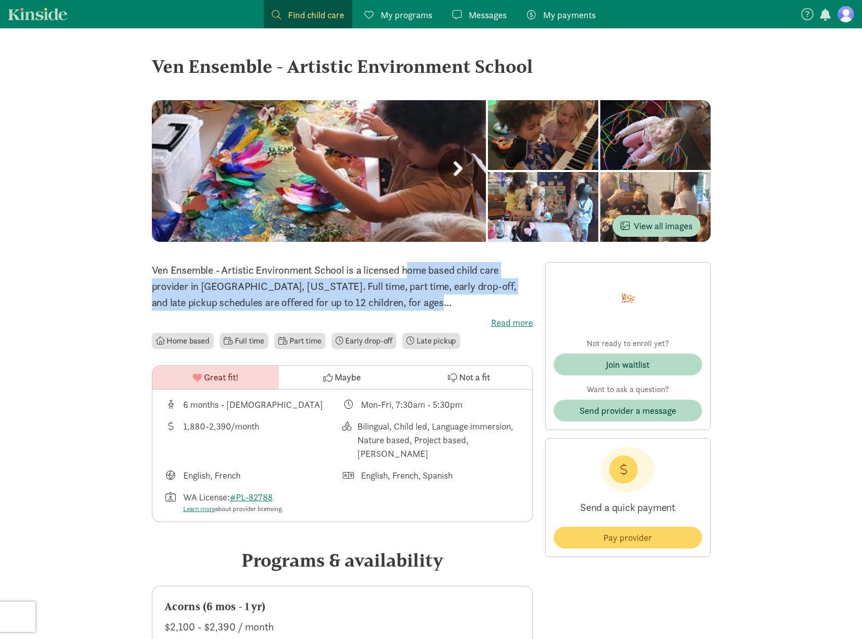
drag, startPoint x: 353, startPoint y: 271, endPoint x: 509, endPoint y: 300, distance: 159.1
click at [509, 300] on p "Ven Ensemble - Artistic Environment School is a licensed home based child care …" at bounding box center [342, 286] width 381 height 49
